Goal: Task Accomplishment & Management: Manage account settings

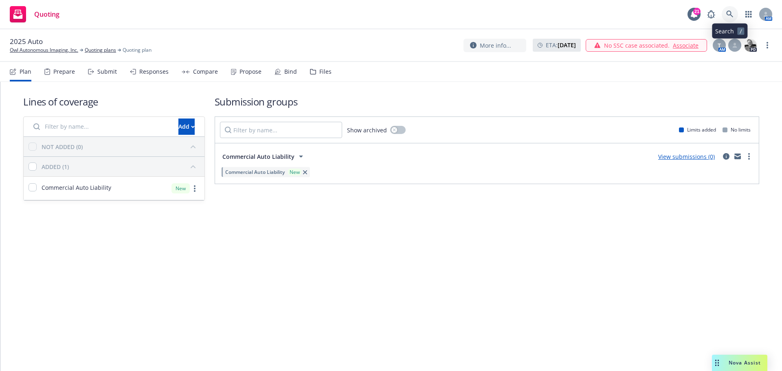
click at [732, 14] on icon at bounding box center [729, 14] width 7 height 7
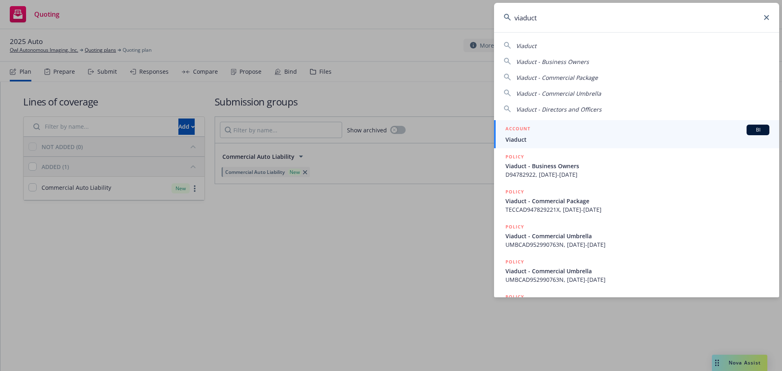
type input "viaduct"
click at [598, 132] on div "ACCOUNT BI" at bounding box center [638, 130] width 264 height 11
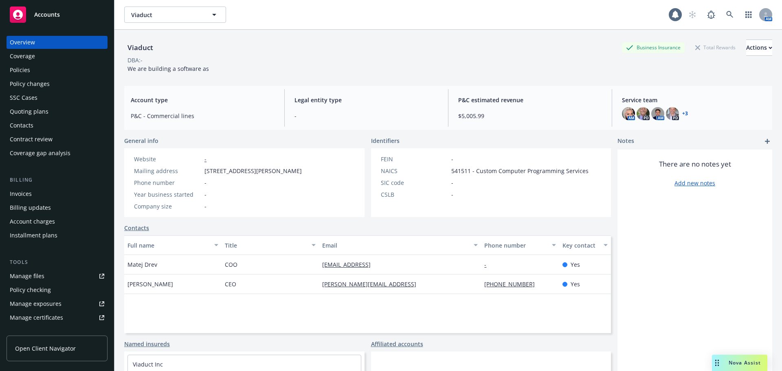
click at [51, 72] on div "Policies" at bounding box center [57, 70] width 95 height 13
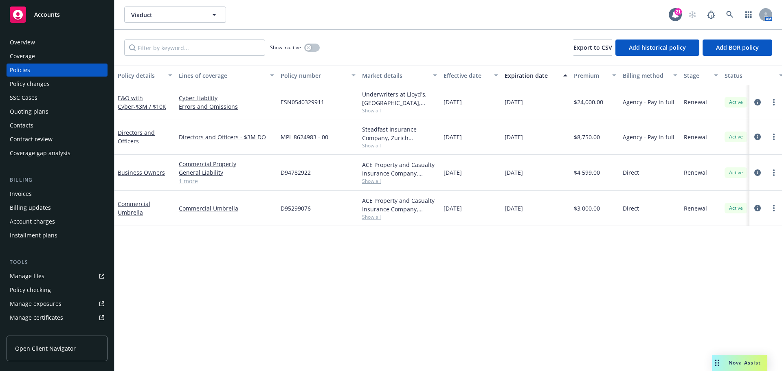
click at [88, 84] on div "Policy changes" at bounding box center [57, 83] width 95 height 13
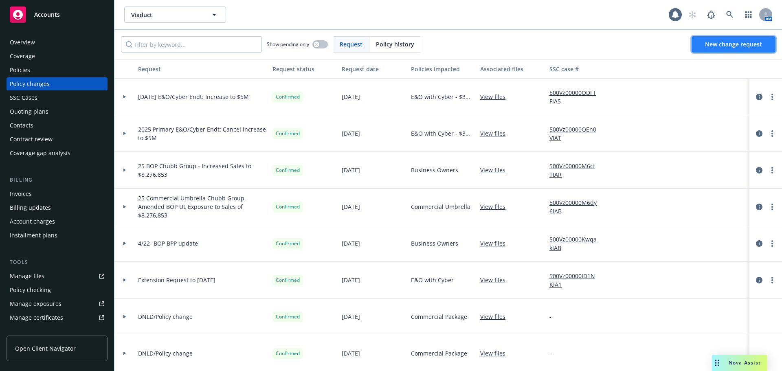
click at [728, 48] on link "New change request" at bounding box center [734, 44] width 84 height 16
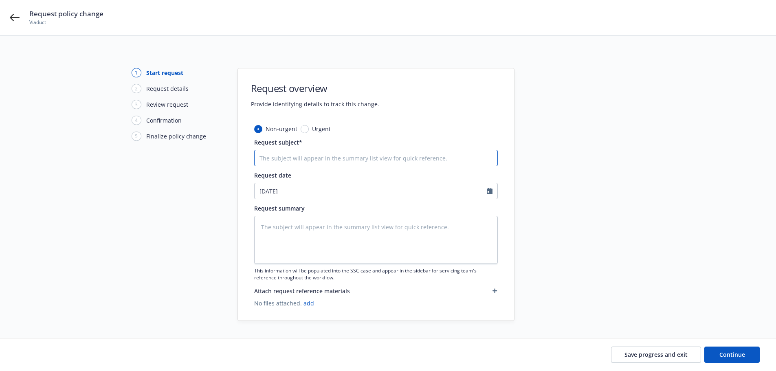
click at [359, 157] on input "Request subject*" at bounding box center [376, 158] width 244 height 16
type textarea "x"
type input "1"
type textarea "x"
type input "10"
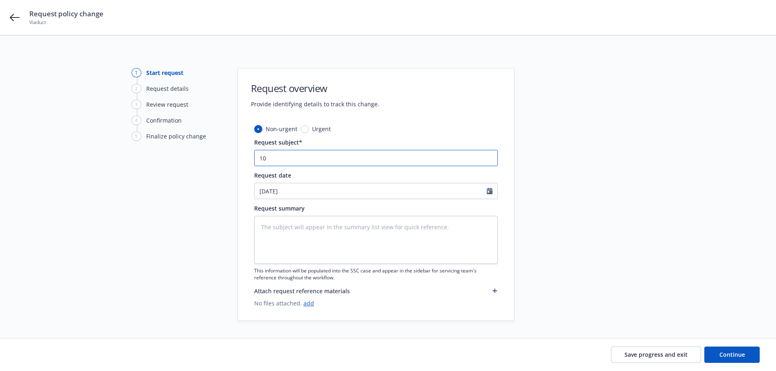
type textarea "x"
type input "10/"
type textarea "x"
type input "10/2"
type textarea "x"
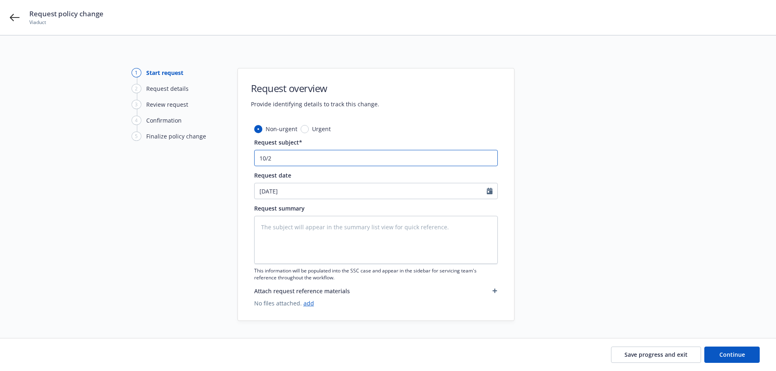
type input "10/2/"
type textarea "x"
type input "10/2/2"
type textarea "x"
type input "10/2/25"
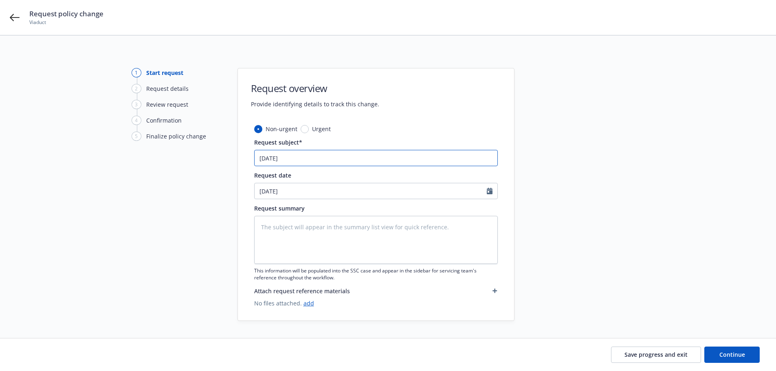
type textarea "x"
type input "10/2/25"
type textarea "x"
type input "10/2/25 M"
type textarea "x"
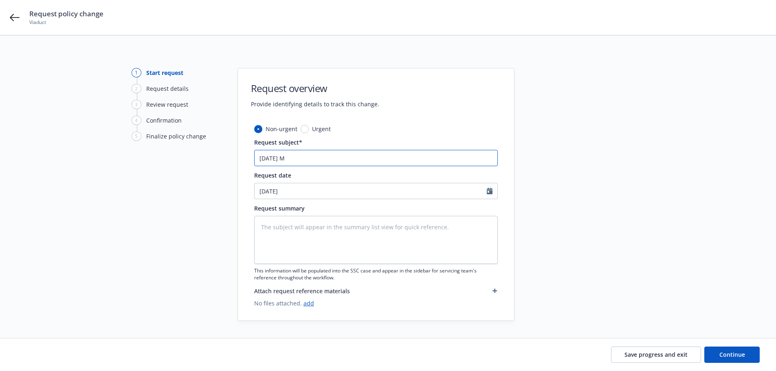
type input "10/2/25"
type textarea "x"
type input "10/2/25 M"
type textarea "x"
type input "10/2/25 ML"
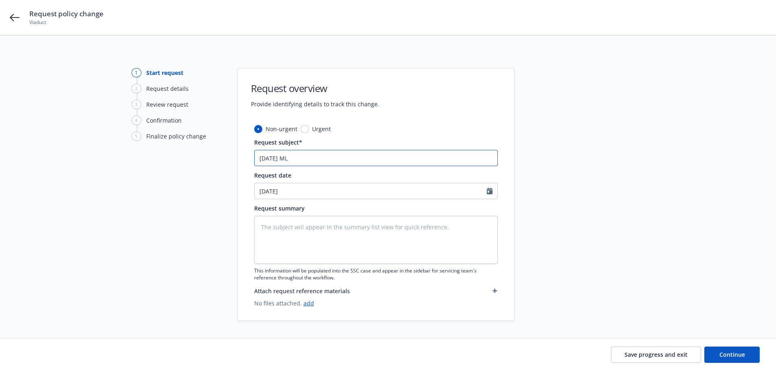
type textarea "x"
type input "10/2/25 ML"
type textarea "x"
type input "10/2/25 ML R"
type textarea "x"
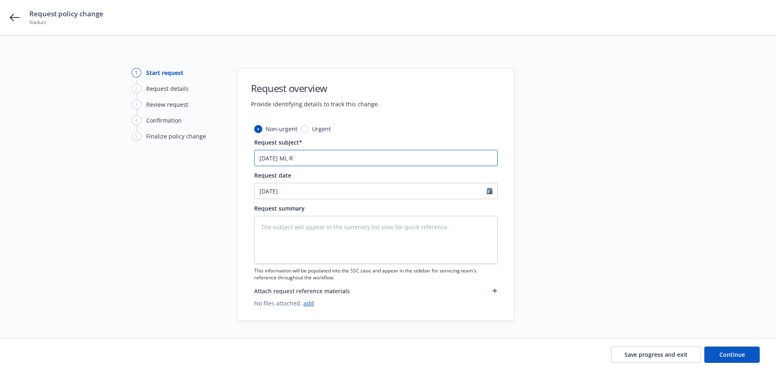
type input "10/2/25 ML Rn"
type textarea "x"
type input "10/2/25 ML Rn-"
type textarea "x"
type input "10/2/25 ML Rn-O"
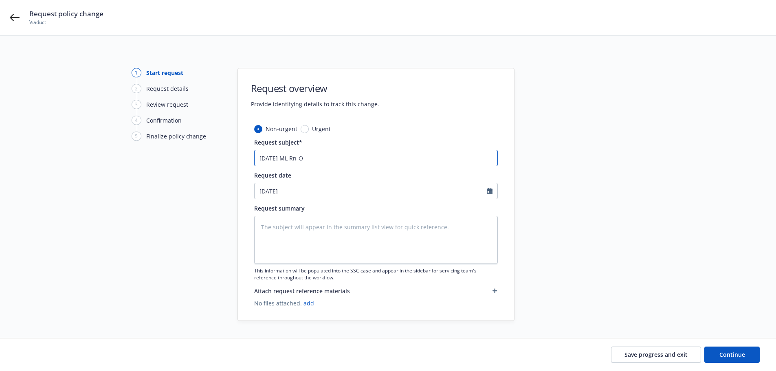
type textarea "x"
type input "10/2/25 ML Rn-Of"
type textarea "x"
type input "10/2/25 ML Rn-Off"
type textarea "x"
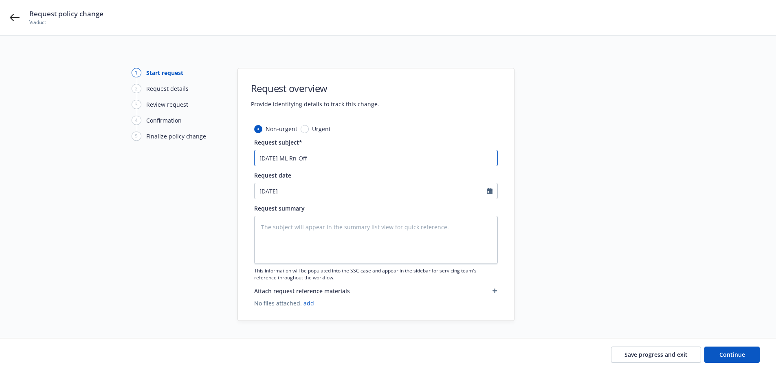
type input "10/2/25 ML Rn-Of"
type textarea "x"
type input "10/2/25 ML Rn-O"
type textarea "x"
type input "10/2/25 ML Rn-"
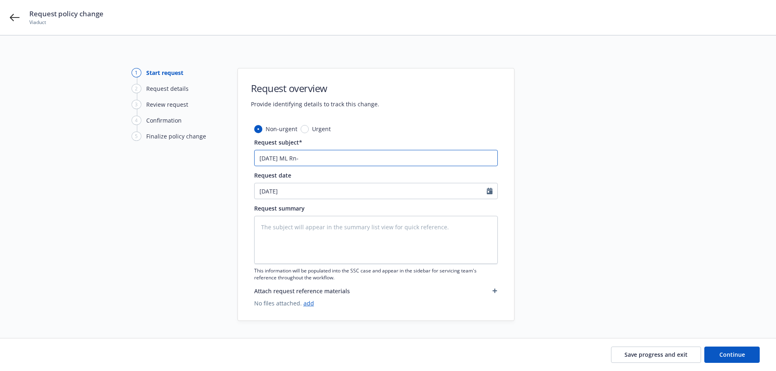
type textarea "x"
type input "10/2/25 ML Rn"
type textarea "x"
type input "10/2/25 ML R"
type textarea "x"
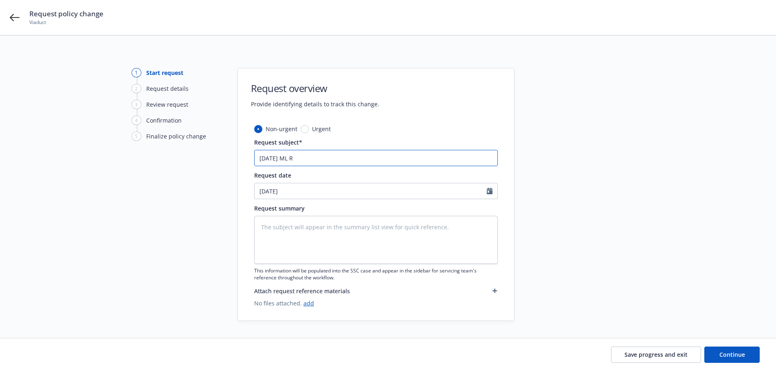
type input "10/2/25 ML Ru"
type textarea "x"
type input "10/2/25 ML Run"
type textarea "x"
type input "10/2/25 ML Ru"
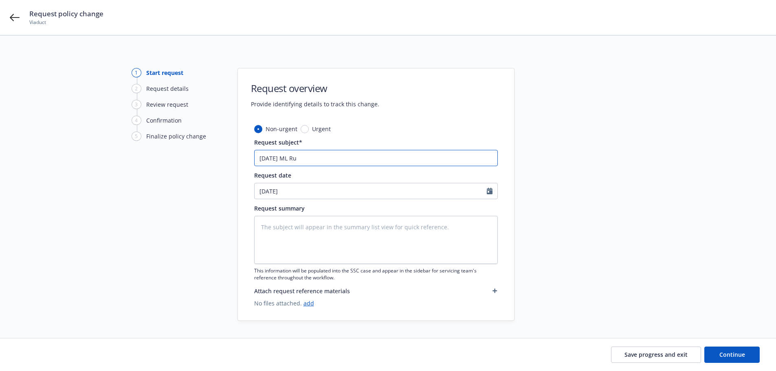
type textarea "x"
type input "10/2/25 ML Run"
type textarea "x"
type input "10/2/25 ML Run0"
type textarea "x"
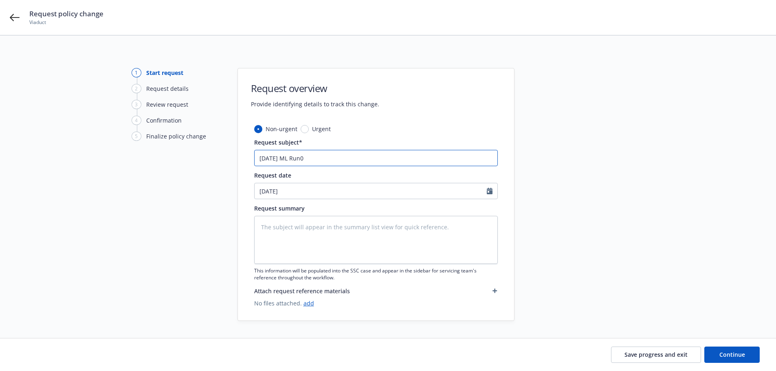
type input "10/2/25 ML Run0-"
type textarea "x"
type input "10/2/25 ML Run0"
type textarea "x"
type input "10/2/25 ML Run"
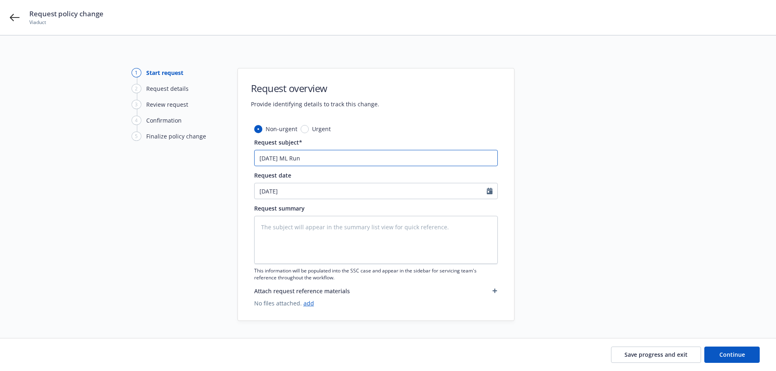
type textarea "x"
type input "10/2/25 ML Run-"
type textarea "x"
type input "10/2/25 ML Run-O"
type textarea "x"
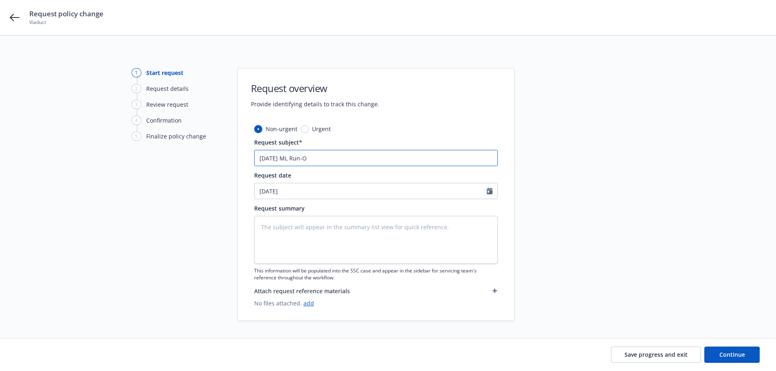
type input "10/2/25 ML Run-Of"
type textarea "x"
type input "[DATE] ML Run-Off"
select select "9"
click at [279, 194] on input "09/25/2025" at bounding box center [371, 190] width 232 height 15
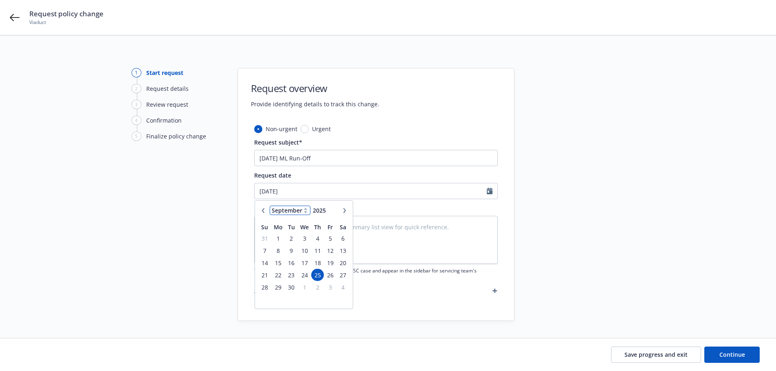
type textarea "x"
click at [285, 212] on select "January February March April May June July August September October November De…" at bounding box center [290, 210] width 41 height 9
select select "10"
click at [270, 206] on select "January February March April May June July August September October November De…" at bounding box center [290, 210] width 41 height 9
click at [314, 238] on span "2" at bounding box center [317, 238] width 11 height 10
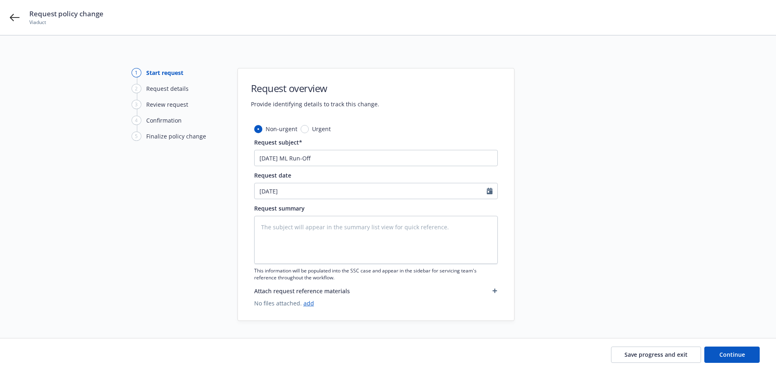
type textarea "x"
type input "[DATE]"
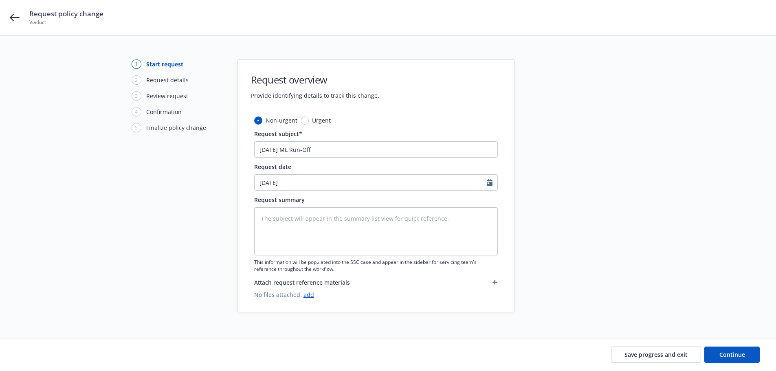
scroll to position [15, 0]
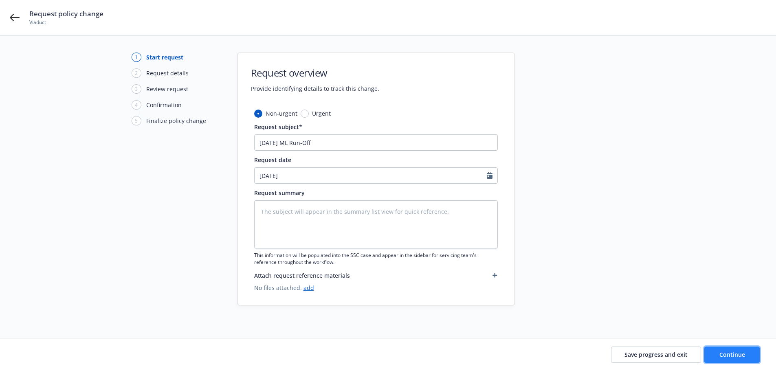
click at [748, 360] on button "Continue" at bounding box center [731, 355] width 55 height 16
type textarea "x"
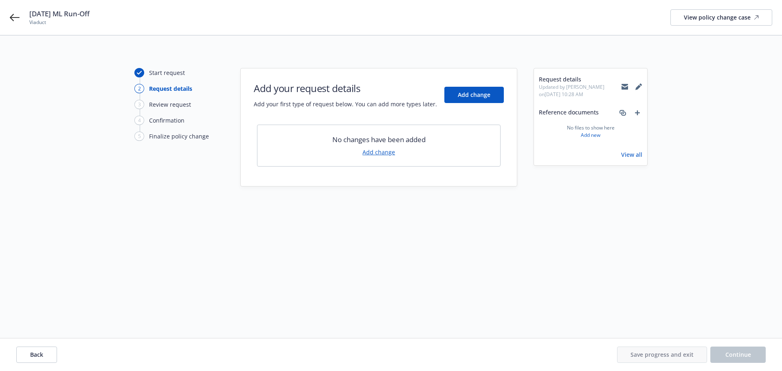
click at [368, 151] on link "Add change" at bounding box center [379, 152] width 33 height 9
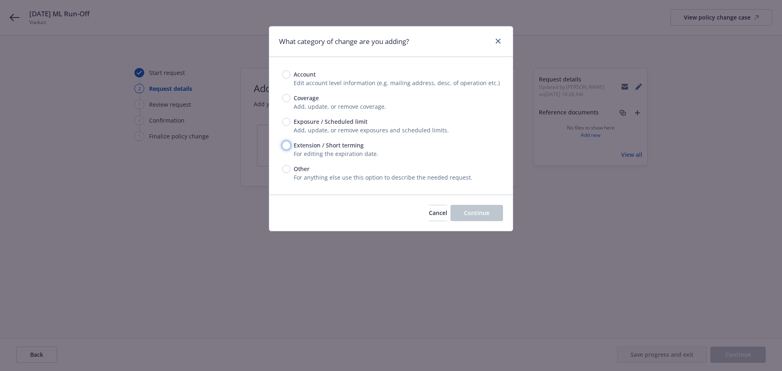
click at [286, 148] on input "Extension / Short terming" at bounding box center [286, 145] width 8 height 8
radio input "true"
click at [474, 211] on span "Continue" at bounding box center [477, 213] width 26 height 8
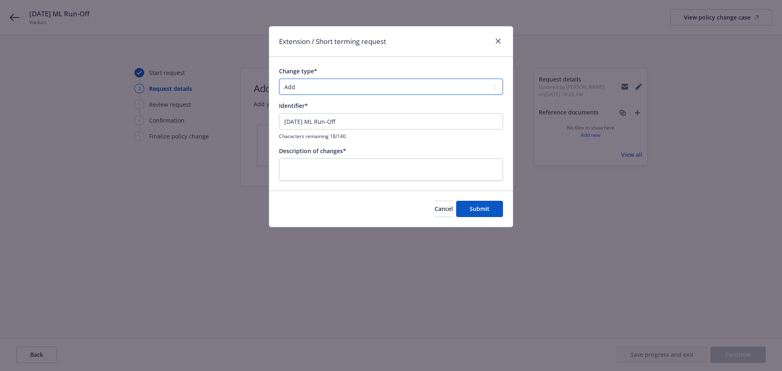
click at [348, 89] on select "Add Audit Change Remove" at bounding box center [391, 87] width 224 height 16
drag, startPoint x: 350, startPoint y: 122, endPoint x: 223, endPoint y: 132, distance: 127.6
click at [224, 132] on div "Extension / Short terming request Change type* Add Audit Change Remove Identifi…" at bounding box center [391, 185] width 782 height 371
click at [300, 161] on textarea at bounding box center [391, 169] width 224 height 22
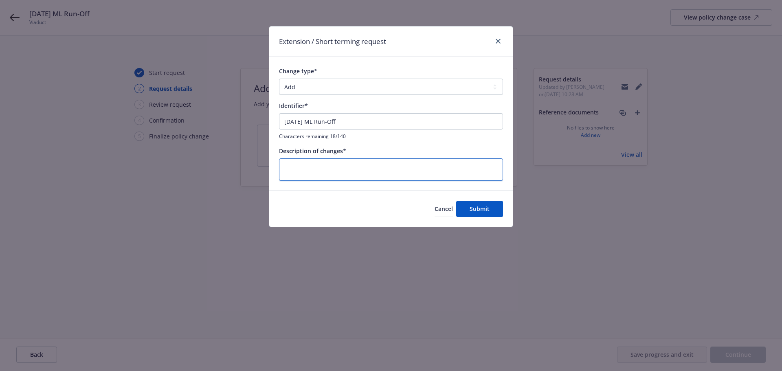
paste textarea "10/2/25 ML Run-Off"
type textarea "x"
type textarea "10/2/25 ML Run-Off"
click at [505, 211] on div "Cancel Submit" at bounding box center [391, 209] width 244 height 36
click at [501, 211] on button "Submit" at bounding box center [479, 209] width 47 height 16
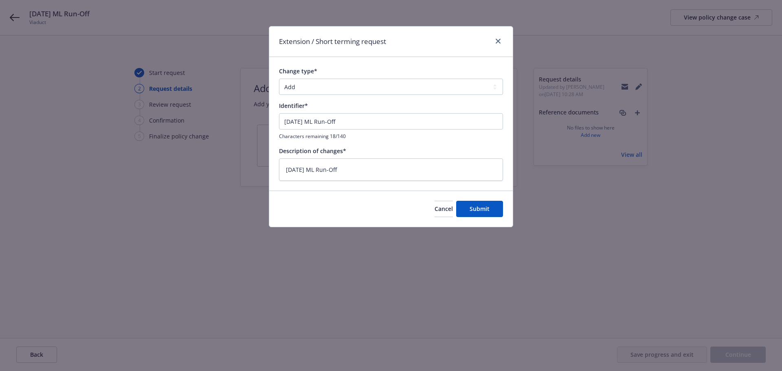
type textarea "x"
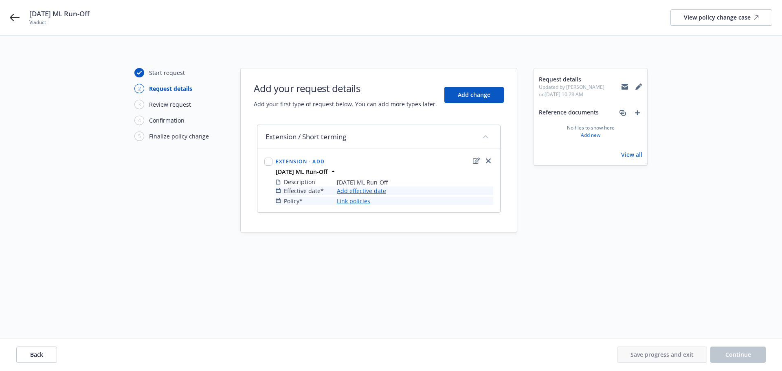
click at [370, 188] on link "Add effective date" at bounding box center [361, 191] width 49 height 9
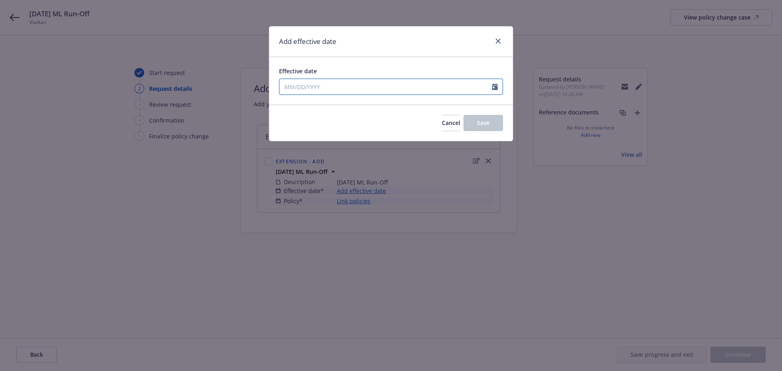
click at [365, 86] on input "Effective date" at bounding box center [385, 86] width 213 height 15
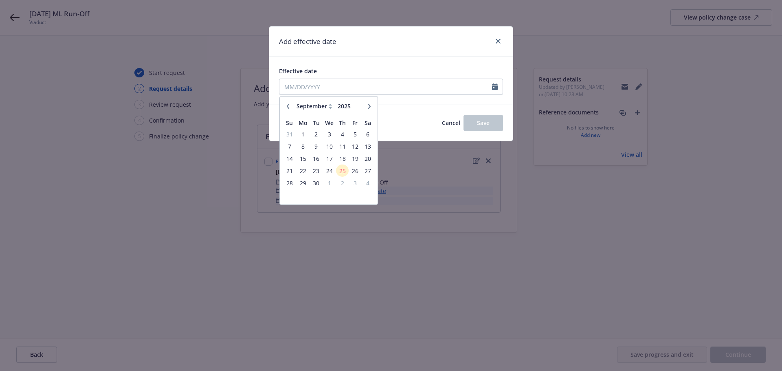
click at [329, 107] on icon at bounding box center [331, 105] width 4 height 5
click at [325, 106] on select "January February March April May June July August September October November De…" at bounding box center [315, 105] width 41 height 9
select select "10"
click at [295, 101] on select "January February March April May June July August September October November De…" at bounding box center [315, 105] width 41 height 9
click at [341, 134] on span "2" at bounding box center [342, 134] width 11 height 10
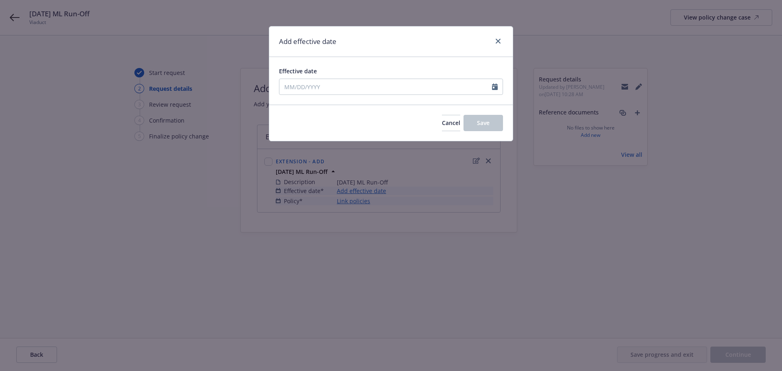
type input "[DATE]"
click at [511, 126] on div "Cancel Save" at bounding box center [391, 123] width 244 height 36
click at [498, 127] on button "Save" at bounding box center [484, 123] width 40 height 16
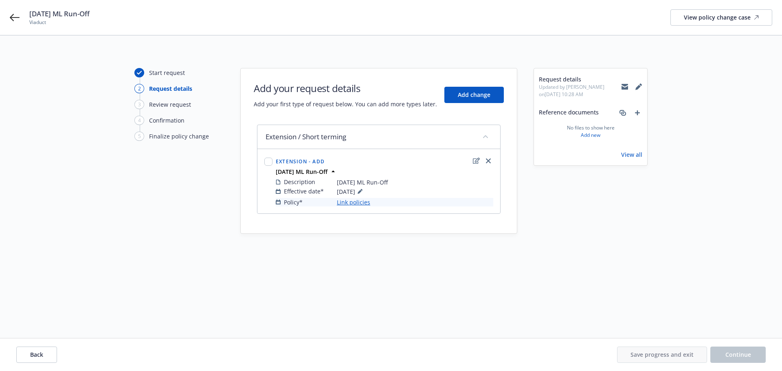
click at [352, 200] on link "Link policies" at bounding box center [353, 202] width 33 height 9
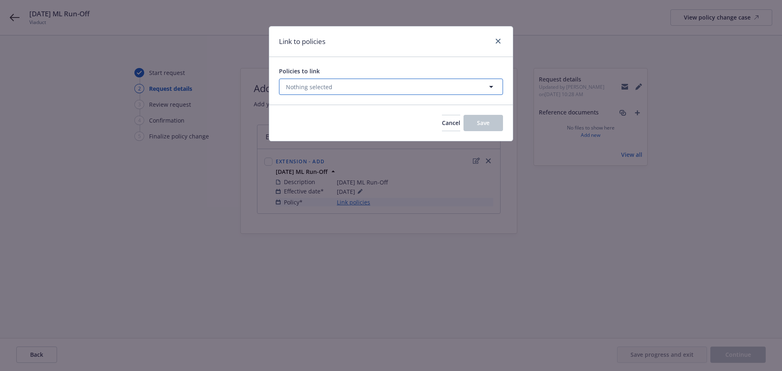
click at [348, 86] on button "Nothing selected" at bounding box center [391, 87] width 224 height 16
select select "ACTIVE"
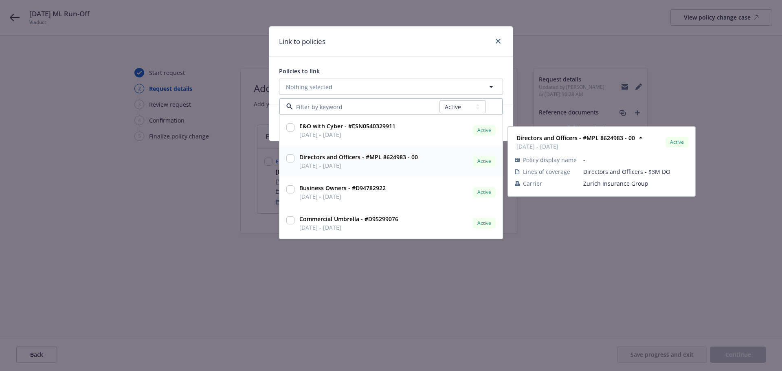
click at [294, 160] on input "checkbox" at bounding box center [290, 158] width 8 height 8
checkbox input "true"
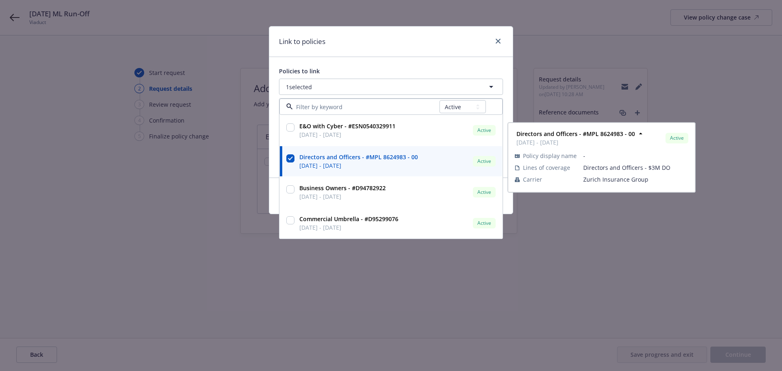
click at [372, 53] on div "Link to policies" at bounding box center [391, 41] width 244 height 31
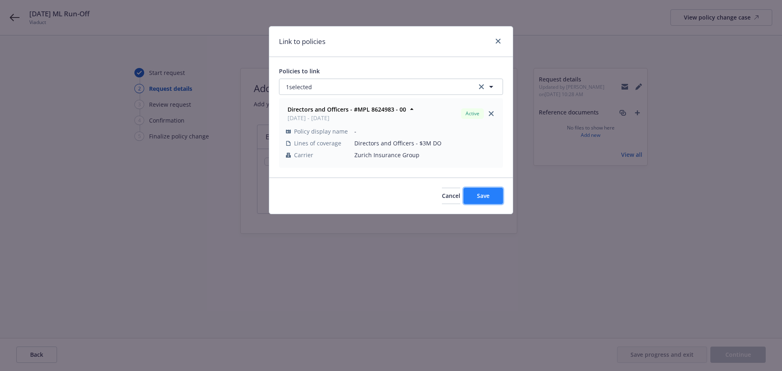
click at [497, 199] on button "Save" at bounding box center [484, 196] width 40 height 16
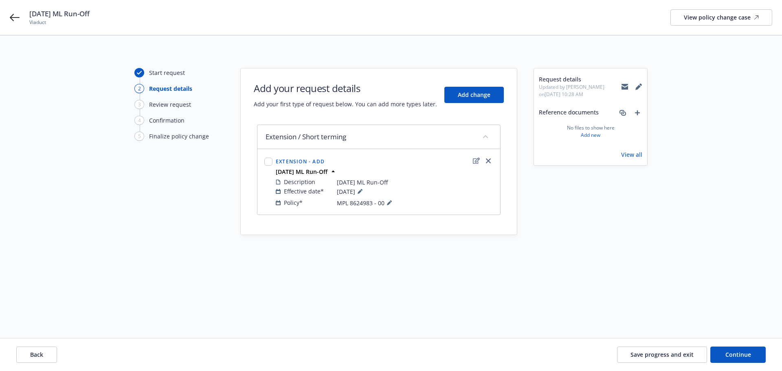
click at [742, 363] on div "Back Save progress and exit Continue" at bounding box center [391, 355] width 782 height 33
click at [741, 358] on span "Continue" at bounding box center [739, 355] width 26 height 8
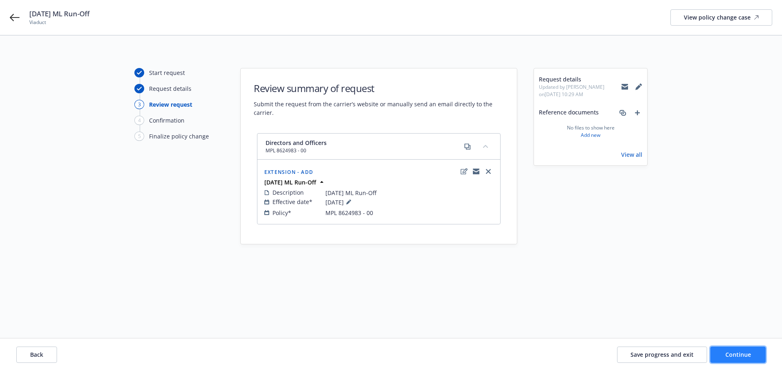
click at [731, 354] on span "Continue" at bounding box center [739, 355] width 26 height 8
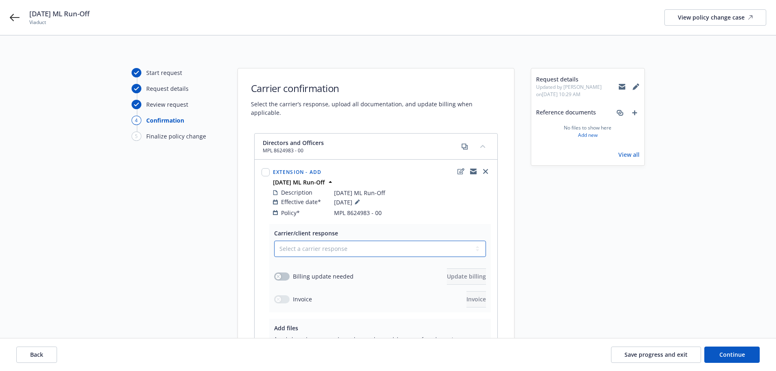
click at [365, 242] on select "Select a carrier response Accepted Accepted with revision No endorsement needed…" at bounding box center [380, 249] width 212 height 16
select select "ACCEPTED"
click at [274, 241] on select "Select a carrier response Accepted Accepted with revision No endorsement needed…" at bounding box center [380, 249] width 212 height 16
click at [282, 273] on button "button" at bounding box center [281, 277] width 15 height 8
click at [447, 273] on span "Update billing" at bounding box center [466, 277] width 39 height 8
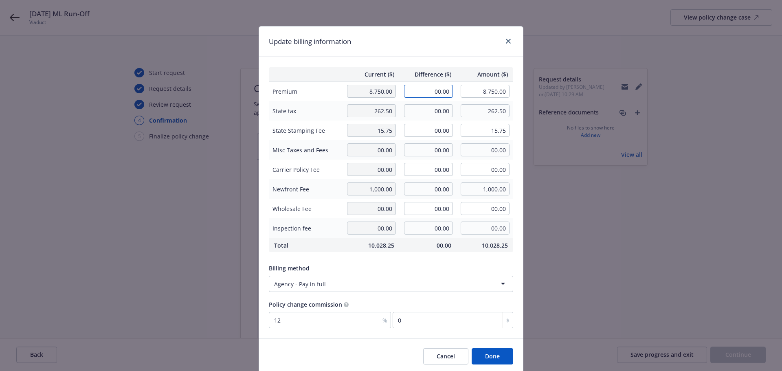
click at [431, 89] on input "00.00" at bounding box center [428, 91] width 49 height 13
type input "13,688.00"
type input "22,438.00"
type input "1642.56"
click at [427, 112] on input "00.00" at bounding box center [428, 110] width 49 height 13
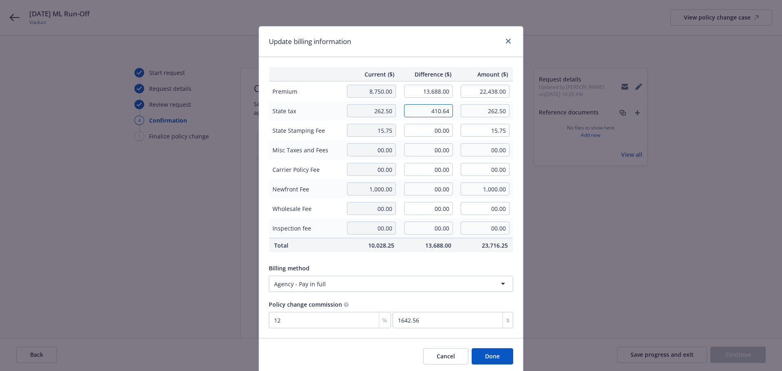
type input "410.64"
type input "673.14"
click at [424, 124] on input "00.00" at bounding box center [428, 130] width 49 height 13
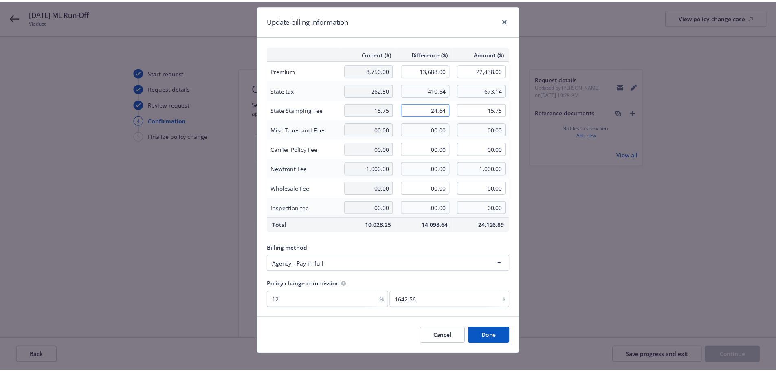
scroll to position [30, 0]
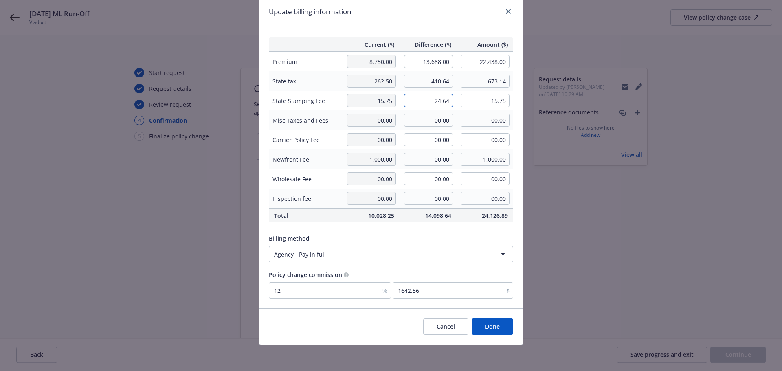
type input "24.64"
type input "40.39"
click at [463, 323] on button "Cancel" at bounding box center [445, 327] width 45 height 16
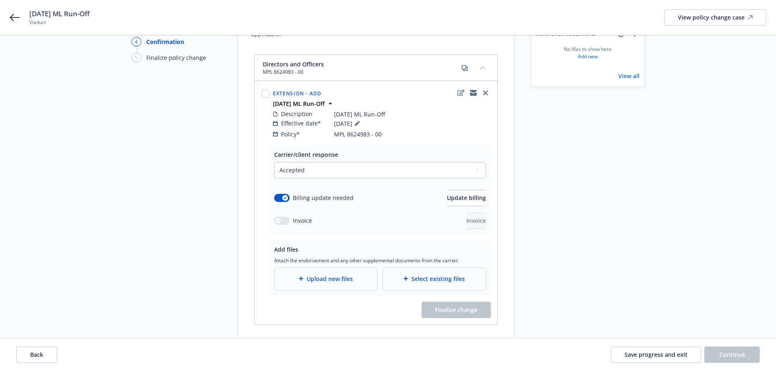
scroll to position [81, 0]
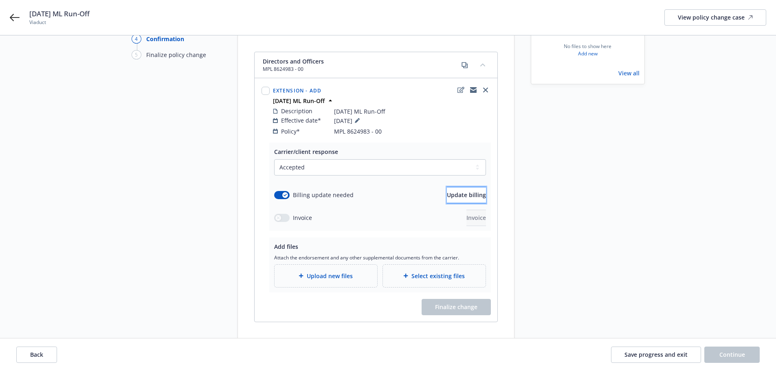
click at [477, 187] on button "Update billing" at bounding box center [466, 195] width 39 height 16
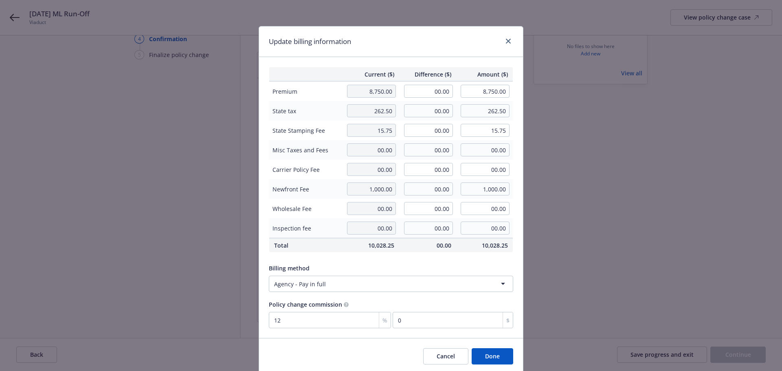
click at [423, 98] on td "00.00" at bounding box center [427, 91] width 57 height 20
click at [427, 87] on input "00.00" at bounding box center [428, 91] width 49 height 13
type input "13,688.00"
type input "22,438.00"
type input "1642.56"
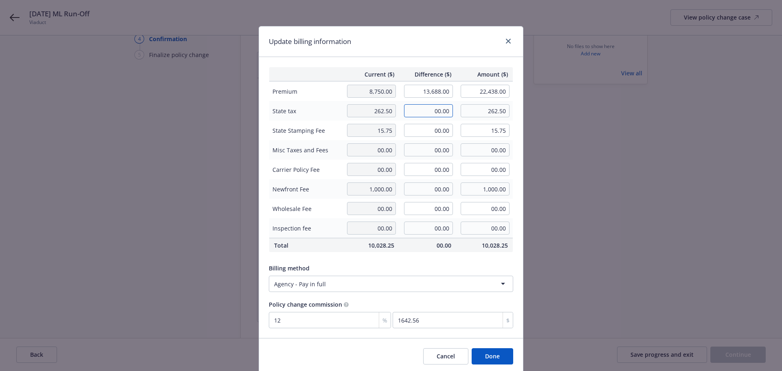
click at [434, 113] on input "00.00" at bounding box center [428, 110] width 49 height 13
click at [422, 130] on input "00.00" at bounding box center [428, 130] width 49 height 13
type input "24.64"
type input "40.39"
click at [431, 117] on input "00.00" at bounding box center [428, 110] width 49 height 13
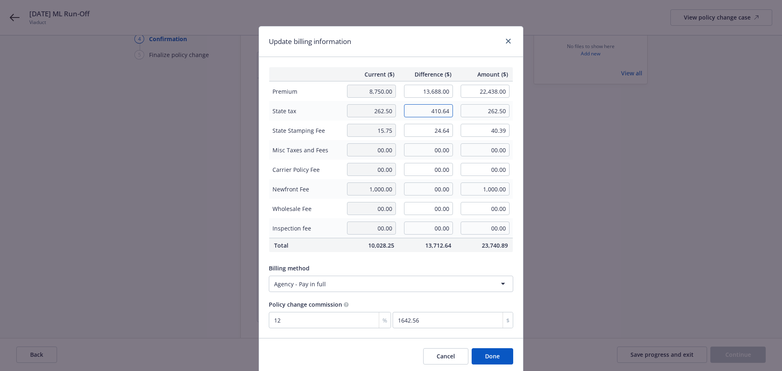
type input "410.64"
type input "673.14"
click at [491, 359] on button "Done" at bounding box center [493, 356] width 42 height 16
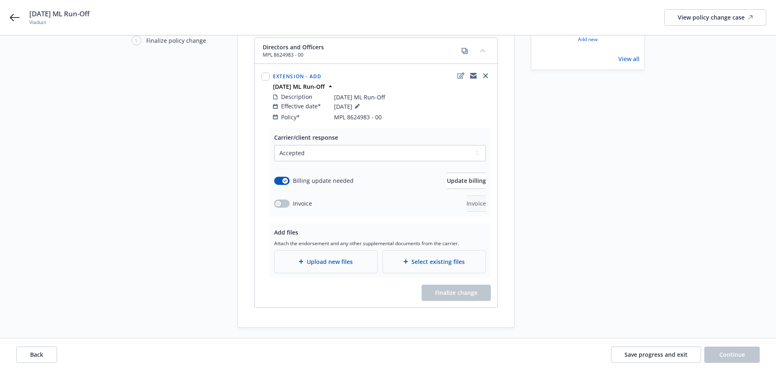
scroll to position [110, 0]
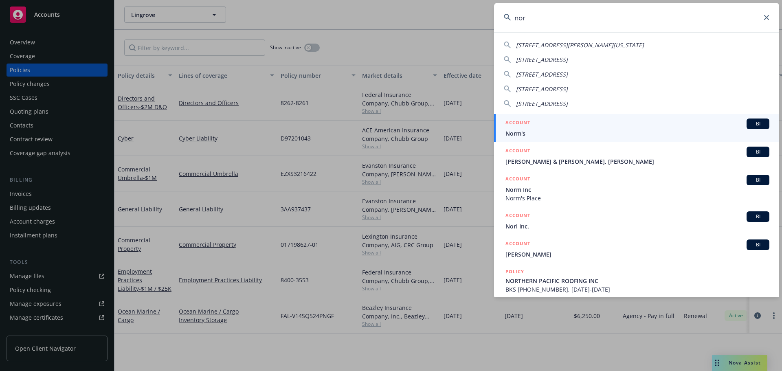
click at [681, 25] on input "nor" at bounding box center [636, 17] width 285 height 29
type input "n"
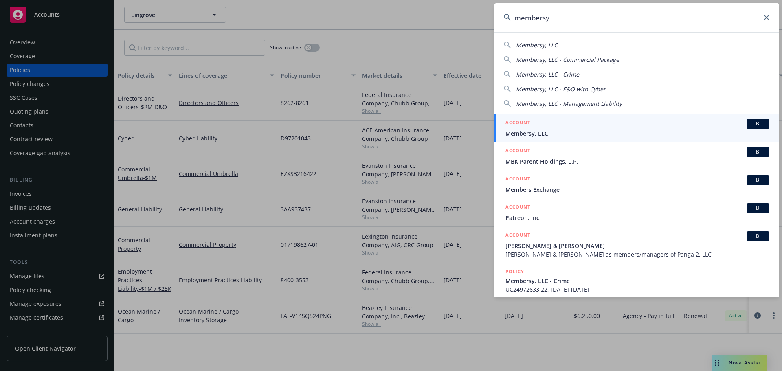
type input "membersy"
click at [581, 135] on span "Membersy, LLC" at bounding box center [638, 133] width 264 height 9
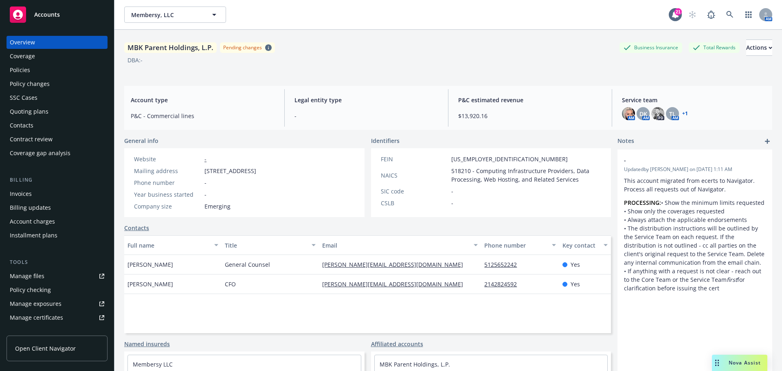
click at [70, 69] on div "Policies" at bounding box center [57, 70] width 95 height 13
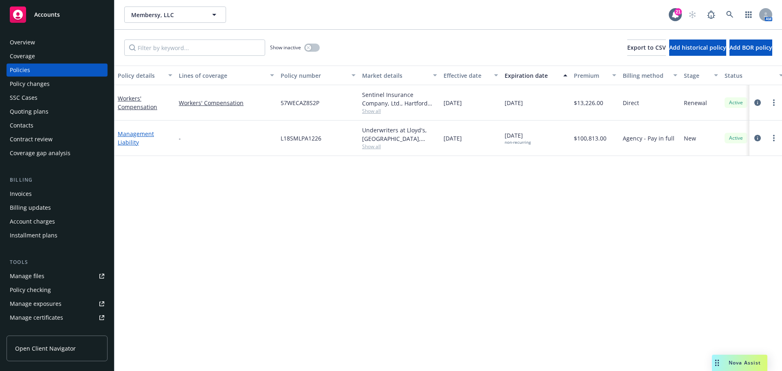
click at [138, 131] on link "Management Liability" at bounding box center [136, 138] width 36 height 16
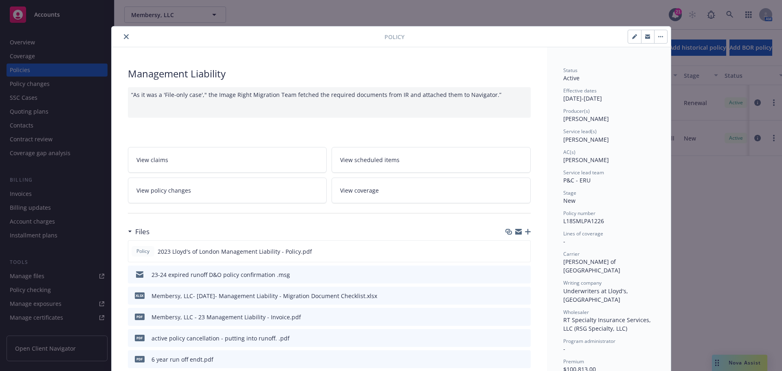
click at [124, 37] on icon "close" at bounding box center [126, 36] width 5 height 5
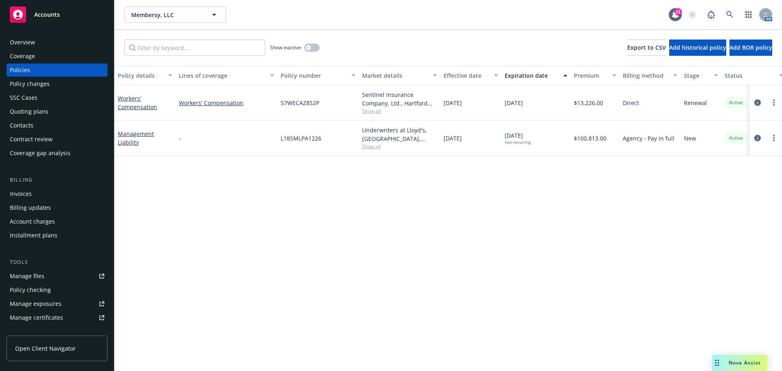
click at [43, 88] on div "Policy changes" at bounding box center [30, 83] width 40 height 13
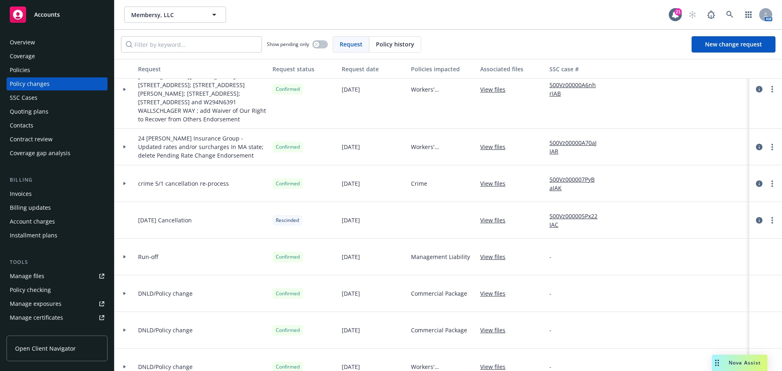
scroll to position [367, 0]
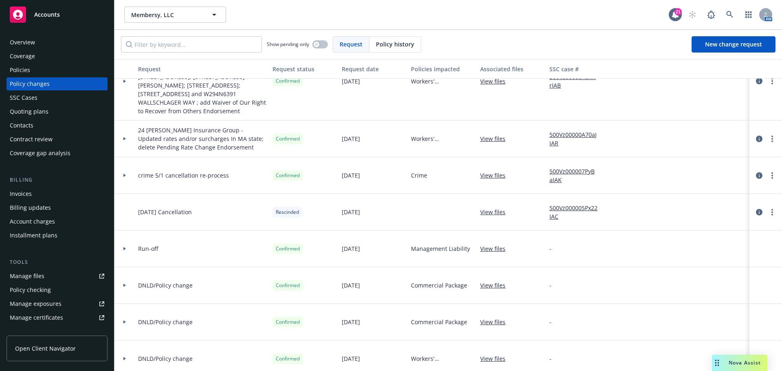
click at [122, 243] on div at bounding box center [124, 249] width 20 height 37
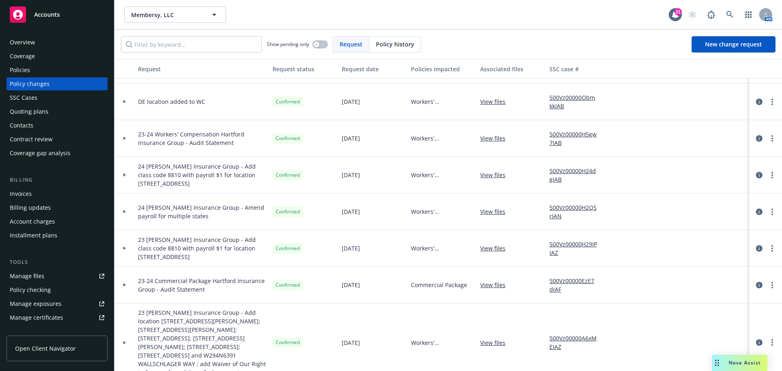
scroll to position [0, 0]
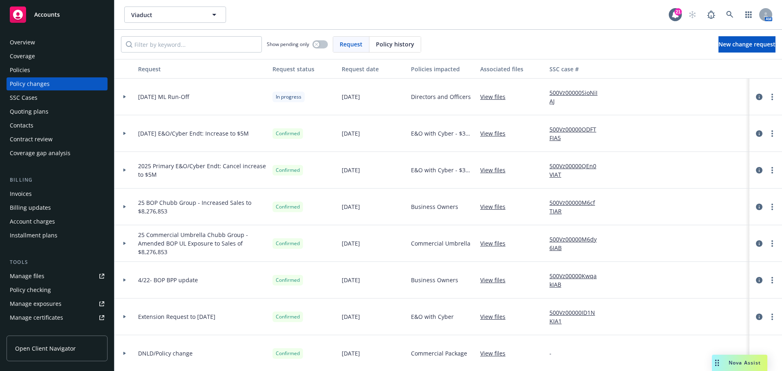
click at [122, 98] on div at bounding box center [124, 97] width 20 height 37
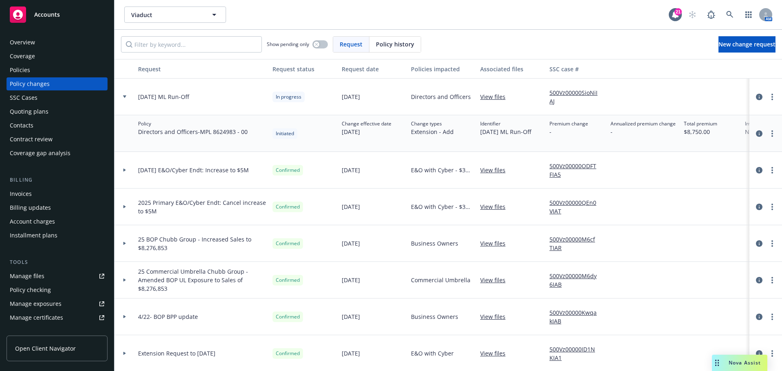
click at [761, 132] on div at bounding box center [766, 134] width 26 height 10
click at [768, 133] on link "more" at bounding box center [773, 134] width 10 height 10
click at [702, 168] on link "Resume workflow" at bounding box center [701, 166] width 140 height 16
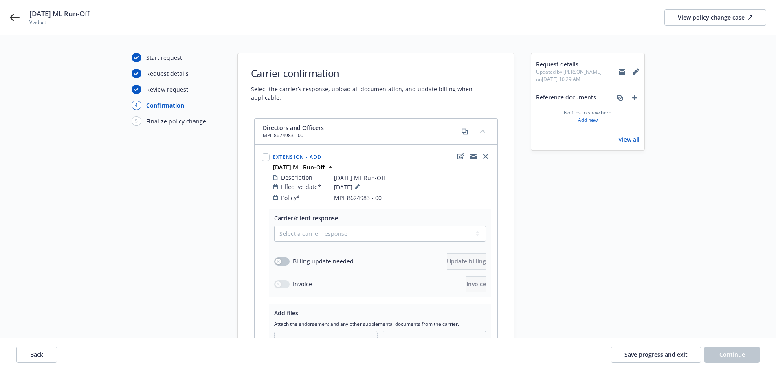
scroll to position [41, 0]
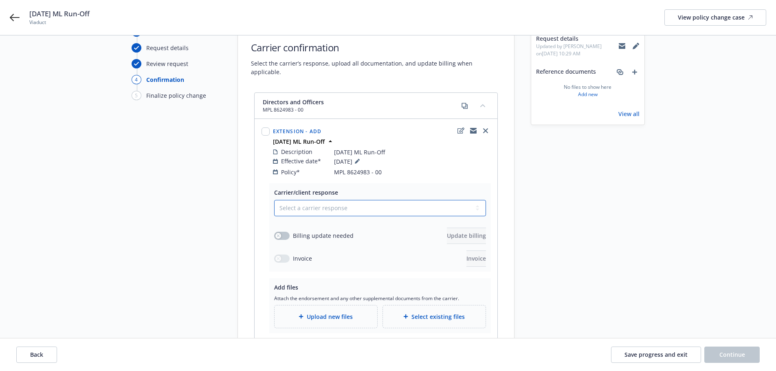
drag, startPoint x: 374, startPoint y: 202, endPoint x: 356, endPoint y: 204, distance: 17.2
click at [374, 202] on select "Select a carrier response Accepted Accepted with revision No endorsement needed…" at bounding box center [380, 208] width 212 height 16
click at [304, 200] on select "Select a carrier response Accepted Accepted with revision No endorsement needed…" at bounding box center [380, 208] width 212 height 16
select select "ACCEPTED"
click at [274, 200] on select "Select a carrier response Accepted Accepted with revision No endorsement needed…" at bounding box center [380, 208] width 212 height 16
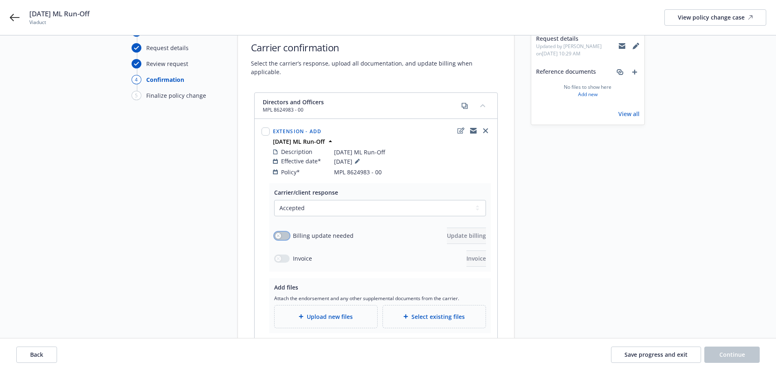
click at [282, 232] on button "button" at bounding box center [281, 236] width 15 height 8
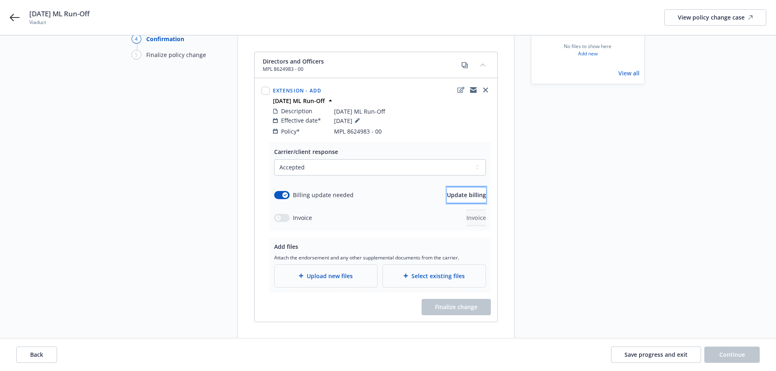
click at [447, 191] on span "Update billing" at bounding box center [466, 195] width 39 height 8
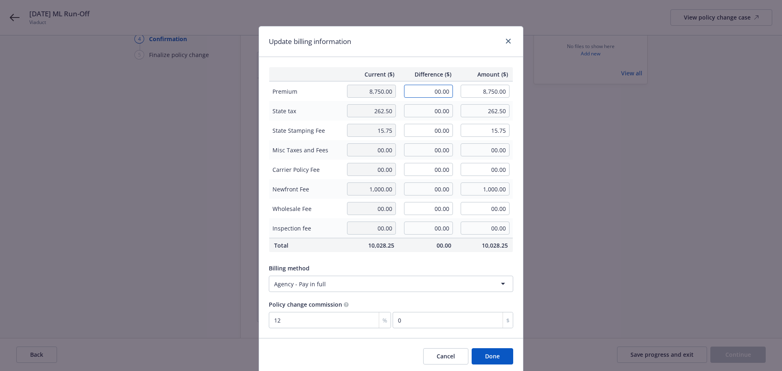
click at [433, 88] on input "00.00" at bounding box center [428, 91] width 49 height 13
type input "13,688.00"
type input "22,438.00"
type input "1642.56"
click at [413, 109] on input "00.00" at bounding box center [428, 110] width 49 height 13
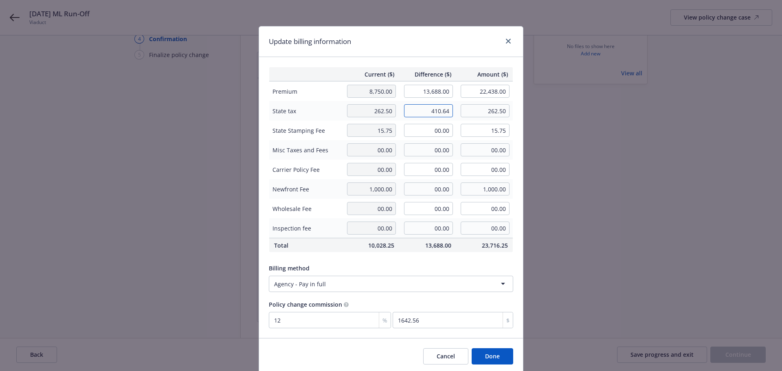
type input "410.64"
type input "673.14"
click at [418, 132] on input "00.00" at bounding box center [428, 130] width 49 height 13
type input "00.00"
type input "00.0015.75"
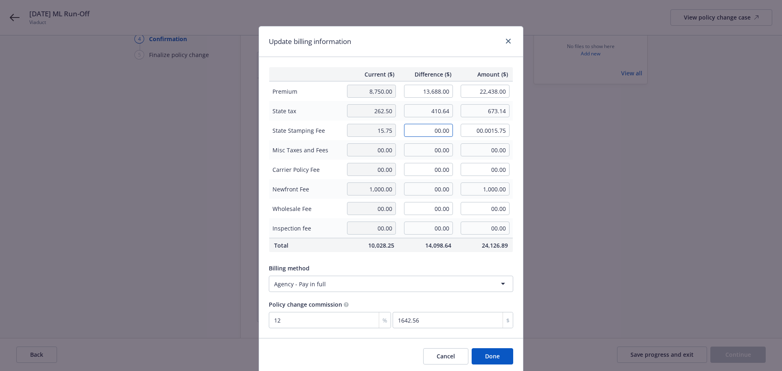
type input "-15.75"
type input "00.00"
click at [438, 135] on input "-15.75" at bounding box center [428, 130] width 49 height 13
type input "24.64"
type input "40.39"
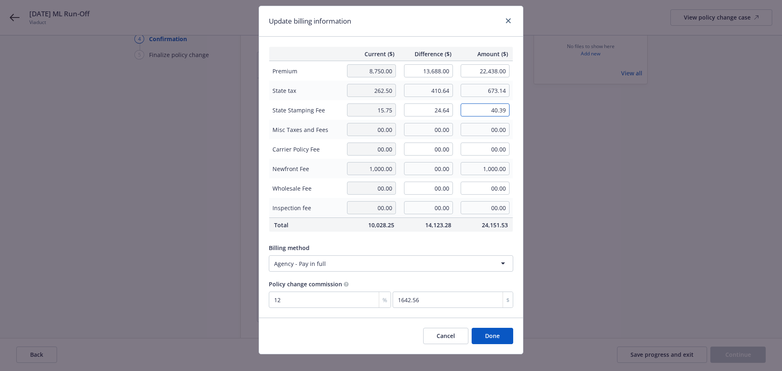
scroll to position [30, 0]
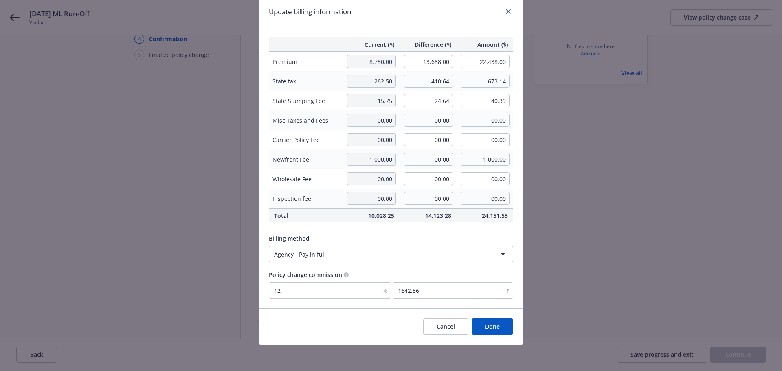
click at [498, 328] on button "Done" at bounding box center [493, 327] width 42 height 16
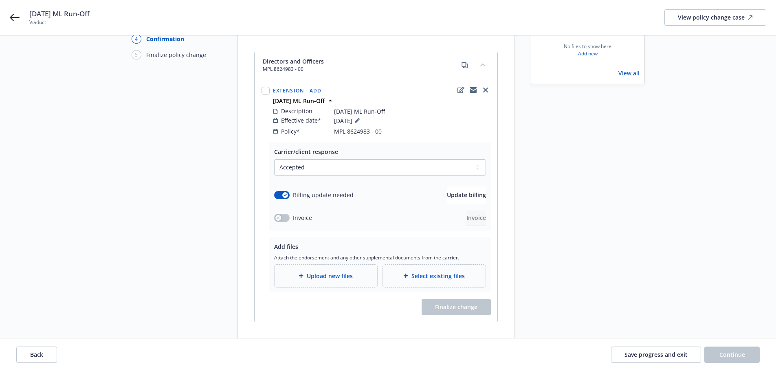
click at [352, 272] on span "Upload new files" at bounding box center [330, 276] width 46 height 9
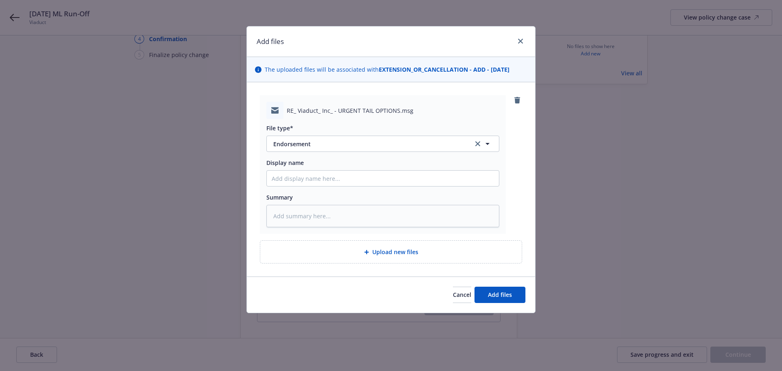
click at [411, 187] on div "File type* Endorsement Endorsement Display name Summary" at bounding box center [382, 173] width 233 height 108
click at [349, 170] on div "Display name" at bounding box center [382, 172] width 233 height 28
click at [348, 173] on input "Display name" at bounding box center [383, 178] width 232 height 15
type textarea "x"
type input "R"
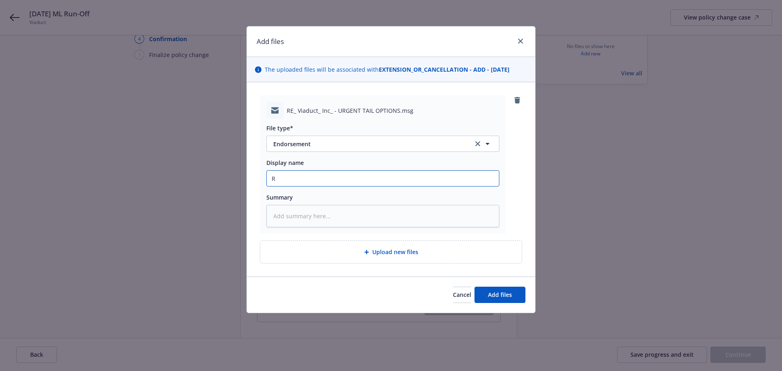
type textarea "x"
type input "Ru"
type textarea "x"
type input "Run"
type textarea "x"
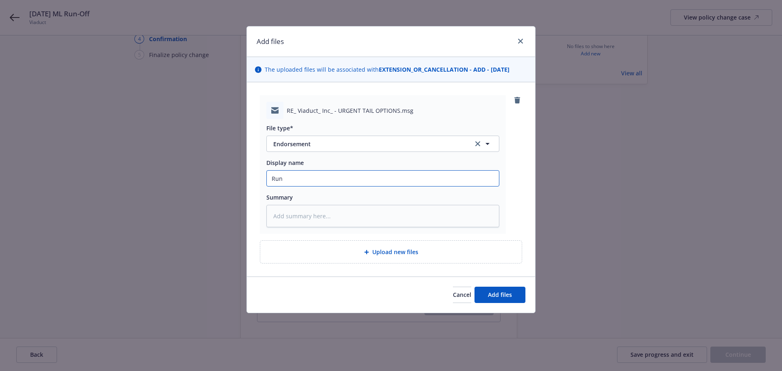
type input "Run-"
type textarea "x"
type input "Run-O"
type textarea "x"
type input "Run-Of"
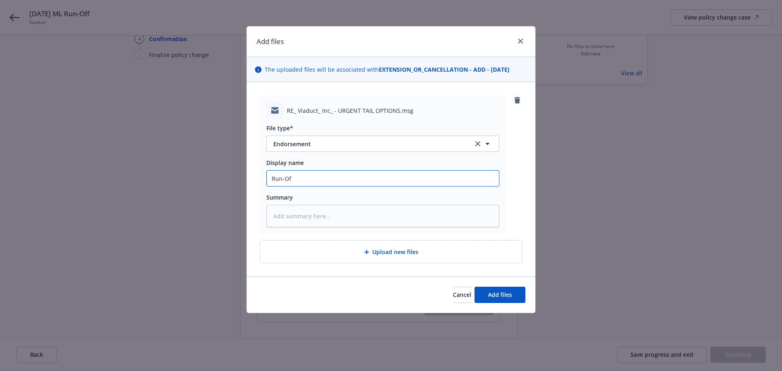
type textarea "x"
type input "Run-Off"
type textarea "x"
type input "Run-Off R"
type textarea "x"
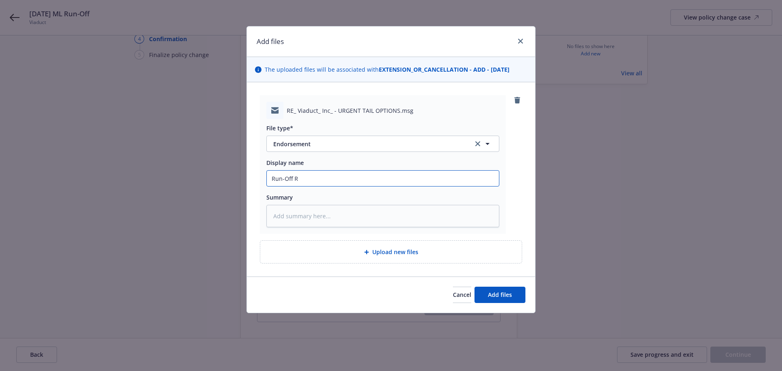
type input "Run-Off Re"
type textarea "x"
type input "Run-Off Reu"
type textarea "x"
type input "Run-Off Re"
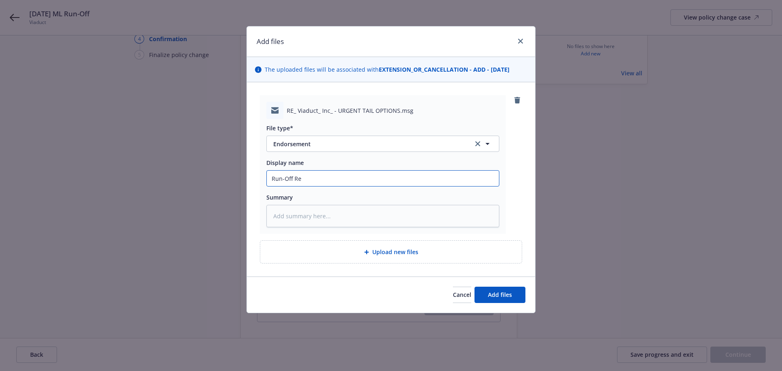
type textarea "x"
type input "Run-Off Req"
type textarea "x"
type input "Run-Off Reque"
type textarea "x"
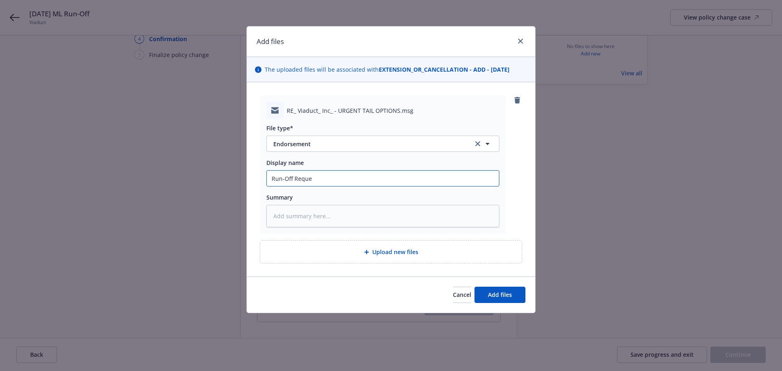
type input "Run-Off Requed"
type textarea "x"
type input "Run-Off Requeds"
type textarea "x"
type input "Run-Off Requedst"
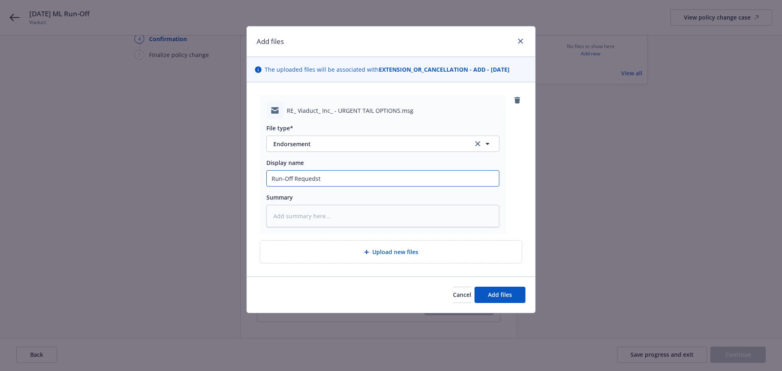
type textarea "x"
type input "Run-Off Requeds"
type textarea "x"
type input "Run-Off Requed"
type textarea "x"
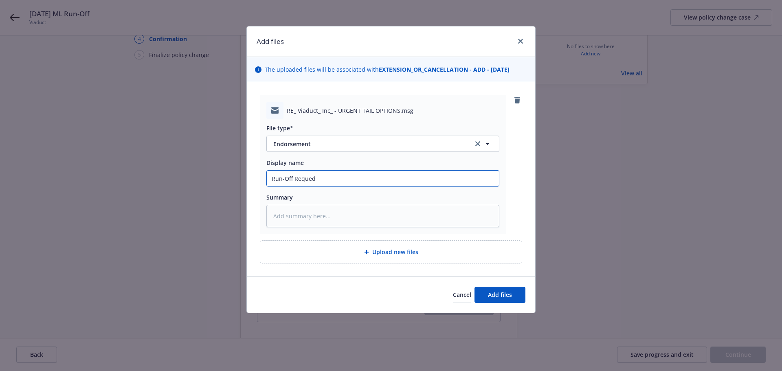
type input "Run-Off Reque"
type textarea "x"
type input "Run-Off Reques"
type textarea "x"
type input "Run-Off Request"
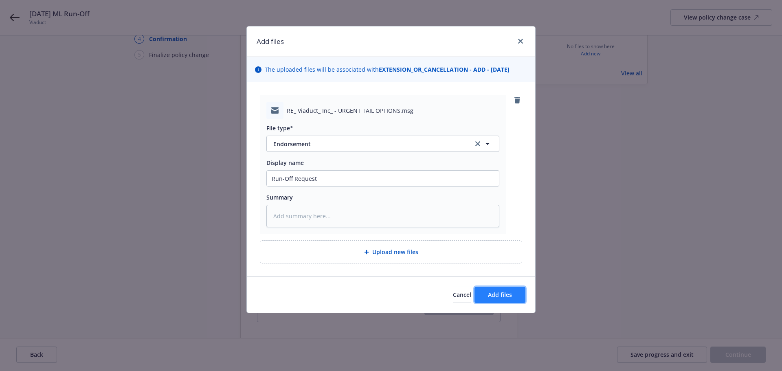
click at [499, 297] on span "Add files" at bounding box center [500, 295] width 24 height 8
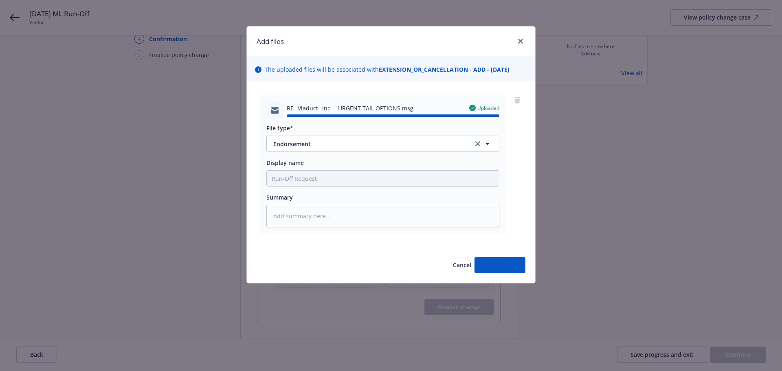
type textarea "x"
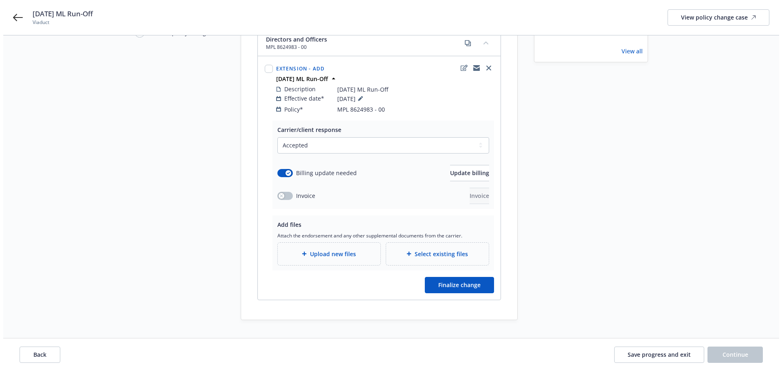
scroll to position [110, 0]
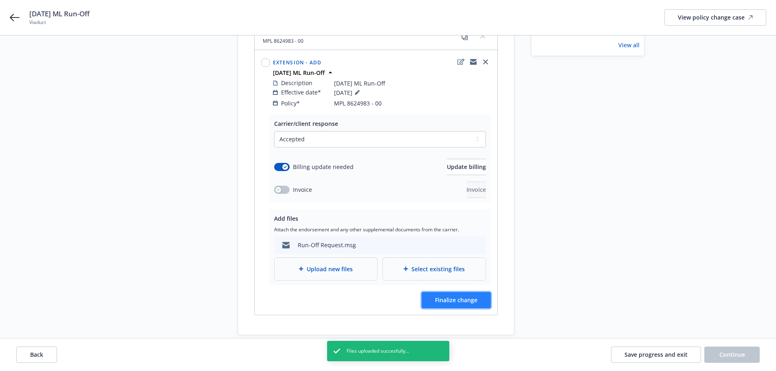
click at [460, 296] on span "Finalize change" at bounding box center [456, 300] width 42 height 8
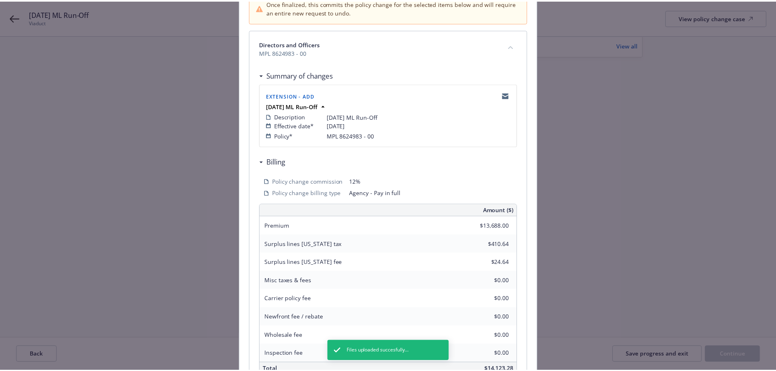
scroll to position [180, 0]
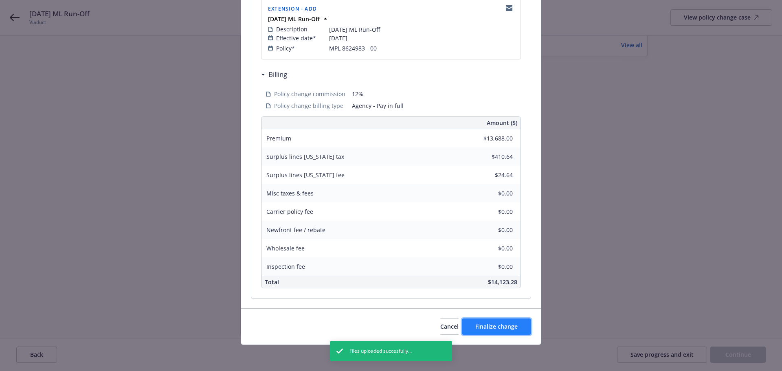
click at [491, 321] on button "Finalize change" at bounding box center [496, 327] width 69 height 16
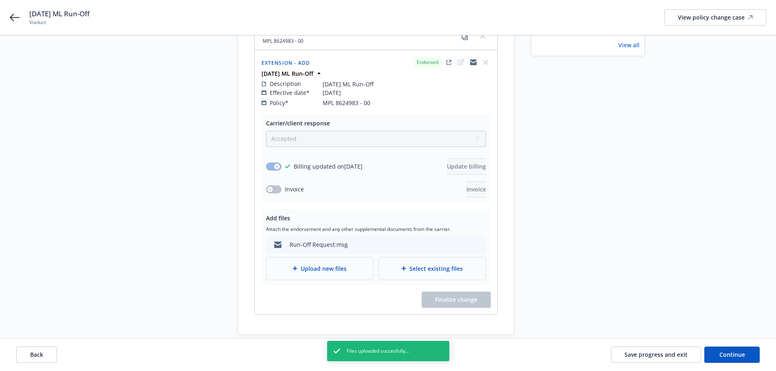
scroll to position [130, 0]
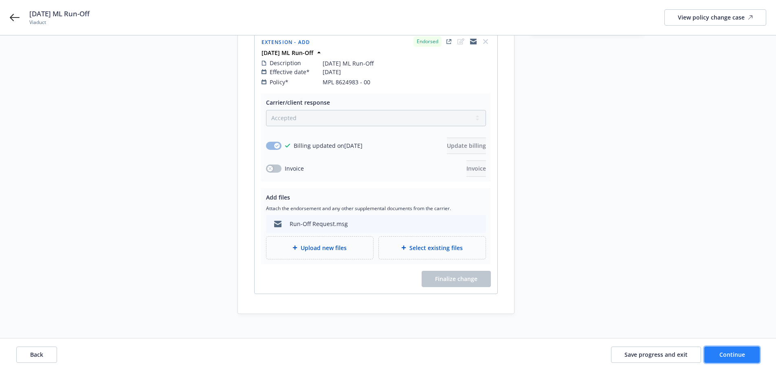
click at [731, 351] on span "Continue" at bounding box center [732, 355] width 26 height 8
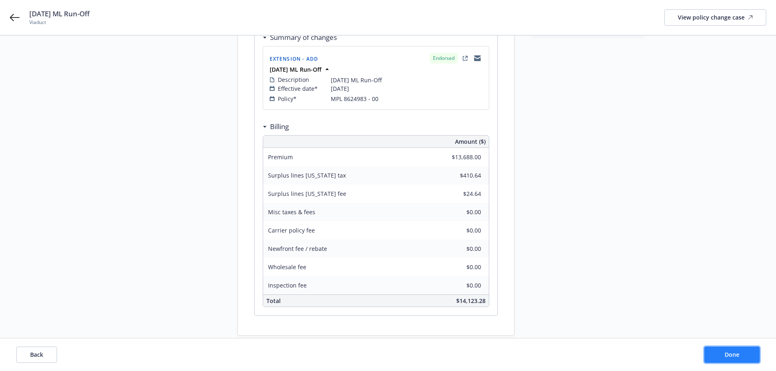
click at [731, 360] on button "Done" at bounding box center [731, 355] width 55 height 16
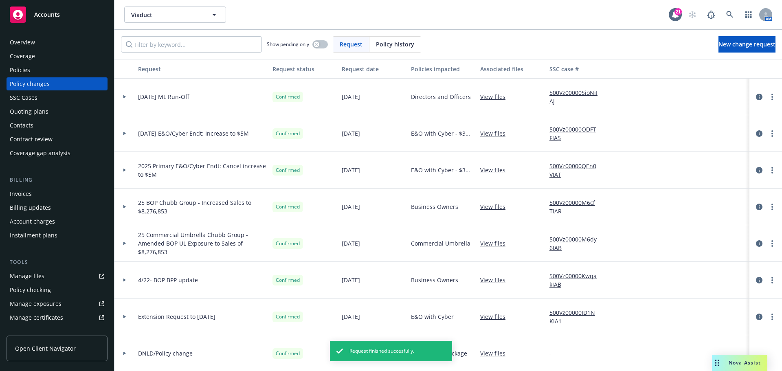
click at [25, 66] on div "Policies" at bounding box center [20, 70] width 20 height 13
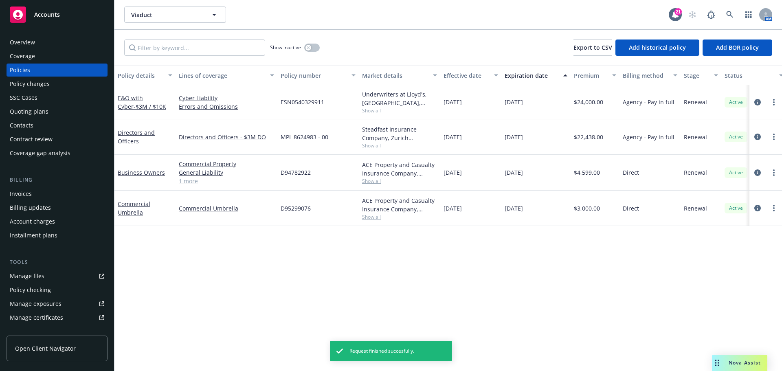
click at [32, 191] on div "Invoices" at bounding box center [57, 193] width 95 height 13
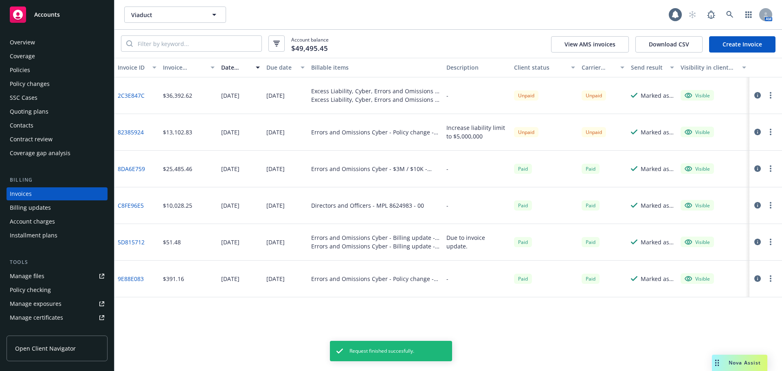
click at [722, 46] on link "Create Invoice" at bounding box center [742, 44] width 66 height 16
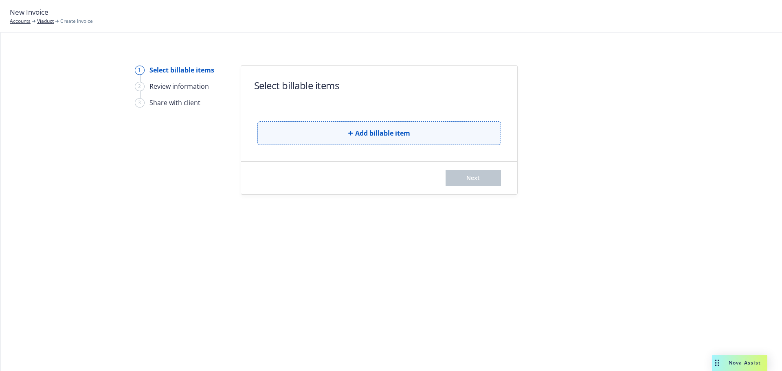
click at [362, 143] on button "Add billable item" at bounding box center [379, 133] width 244 height 24
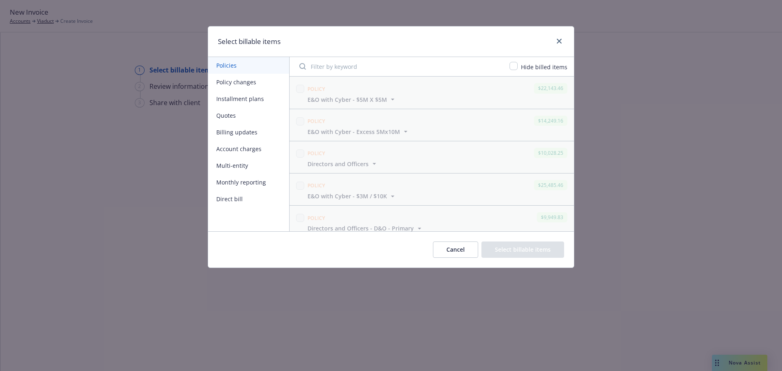
click at [255, 75] on button "Policy changes" at bounding box center [248, 82] width 81 height 17
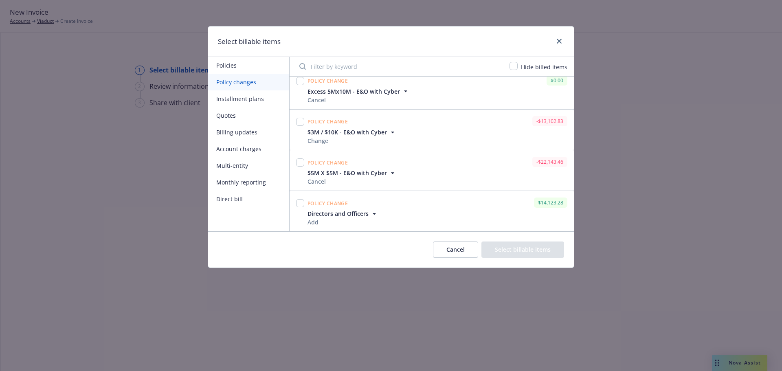
scroll to position [90, 0]
click at [295, 198] on div at bounding box center [300, 211] width 11 height 31
click at [297, 201] on input "checkbox" at bounding box center [300, 203] width 8 height 8
checkbox input "true"
click at [509, 253] on button "Select billable items" at bounding box center [523, 250] width 83 height 16
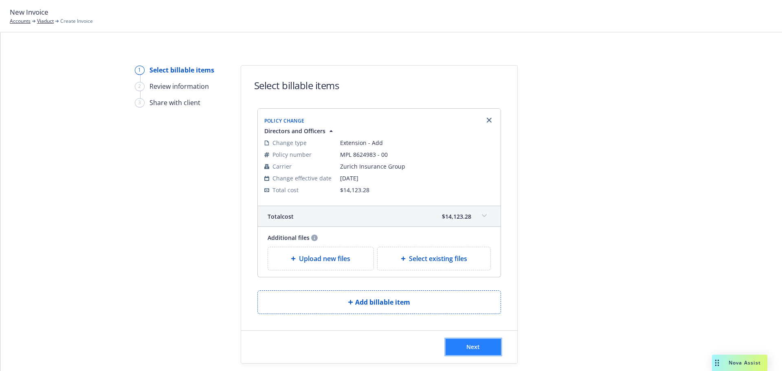
click at [475, 342] on button "Next" at bounding box center [473, 347] width 55 height 16
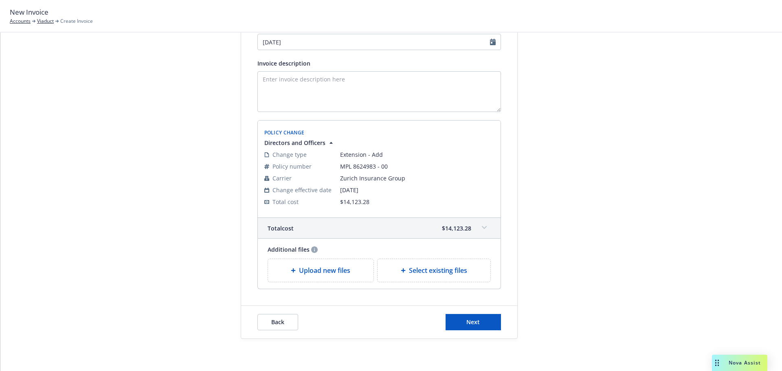
scroll to position [125, 0]
click at [480, 326] on button "Next" at bounding box center [473, 322] width 55 height 16
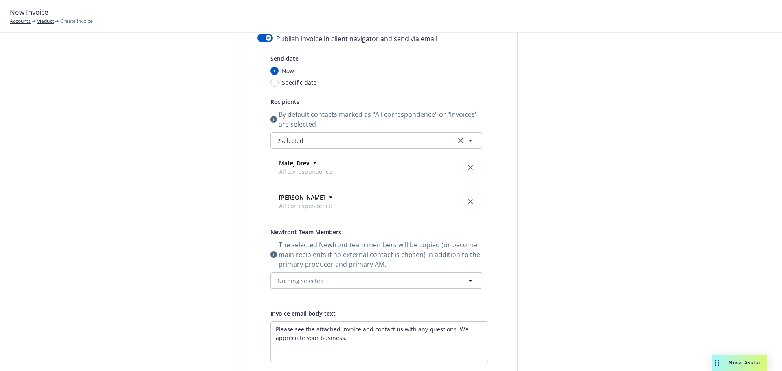
scroll to position [3, 0]
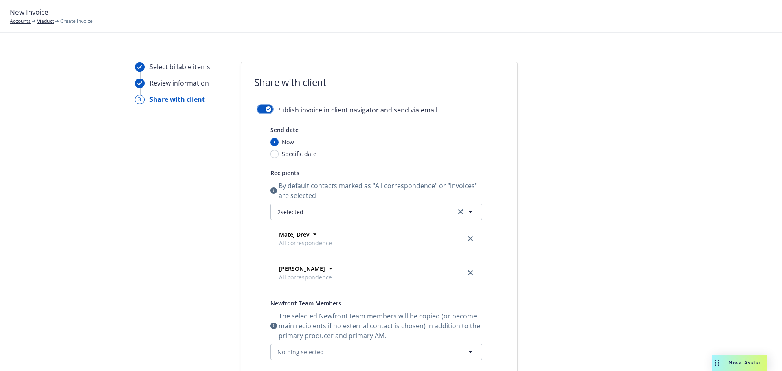
click at [262, 107] on button "button" at bounding box center [264, 109] width 15 height 8
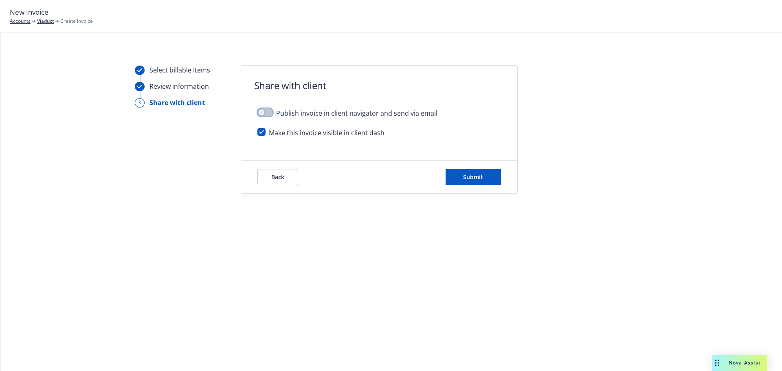
scroll to position [0, 0]
click at [482, 177] on span "Submit" at bounding box center [473, 177] width 20 height 8
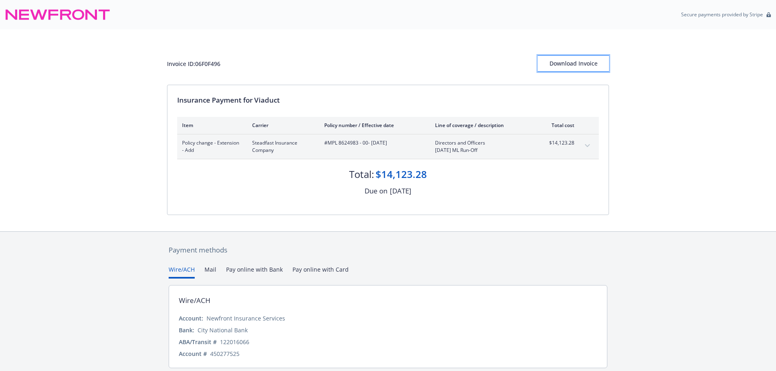
click at [558, 57] on div "Download Invoice" at bounding box center [573, 63] width 71 height 15
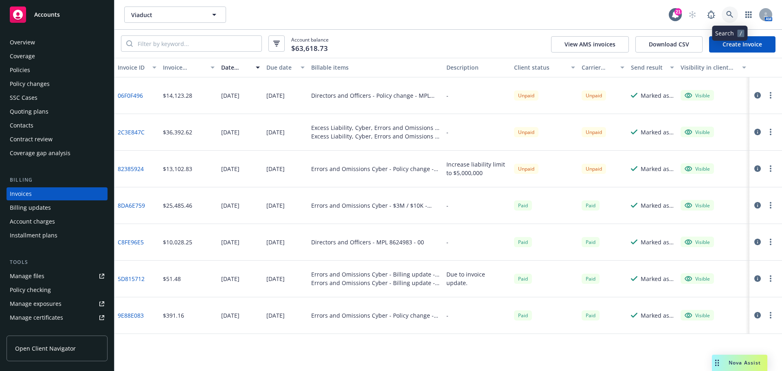
click at [730, 18] on icon at bounding box center [729, 14] width 7 height 7
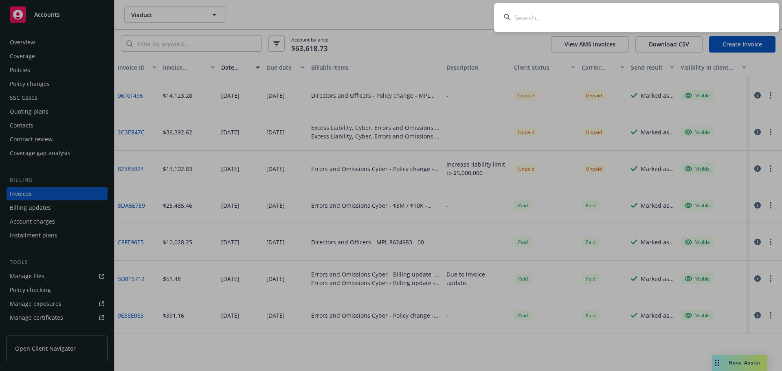
type input "n"
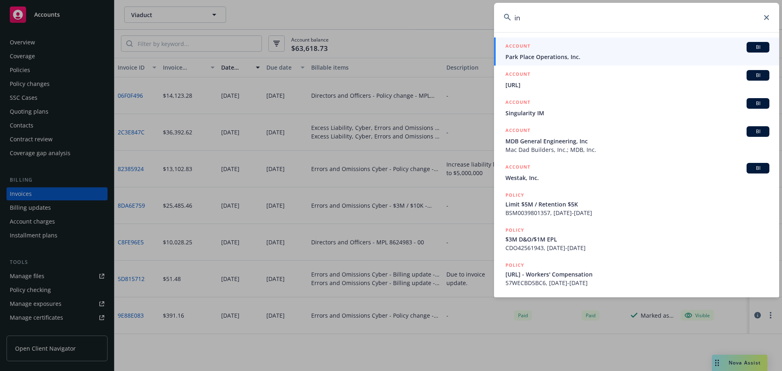
type input "i"
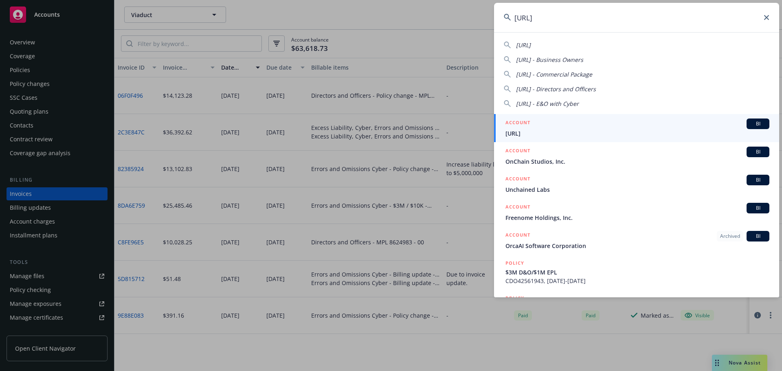
type input "[URL]"
click at [609, 136] on span "[URL]" at bounding box center [638, 133] width 264 height 9
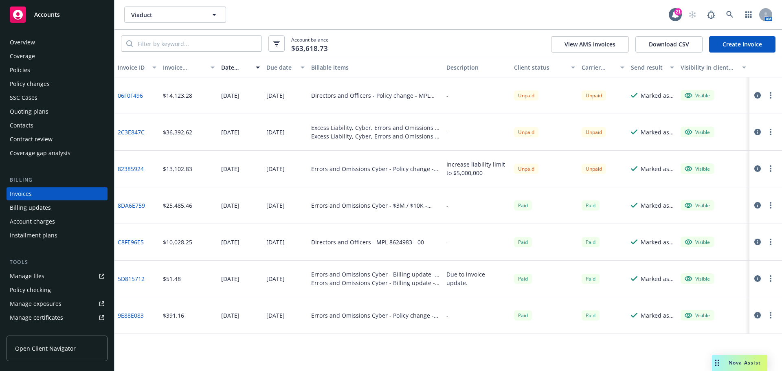
click at [25, 78] on div "Policy changes" at bounding box center [30, 83] width 40 height 13
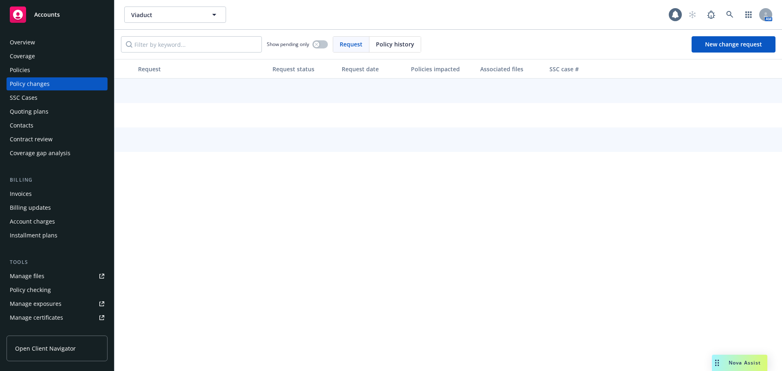
click at [27, 73] on div "Policies" at bounding box center [20, 70] width 20 height 13
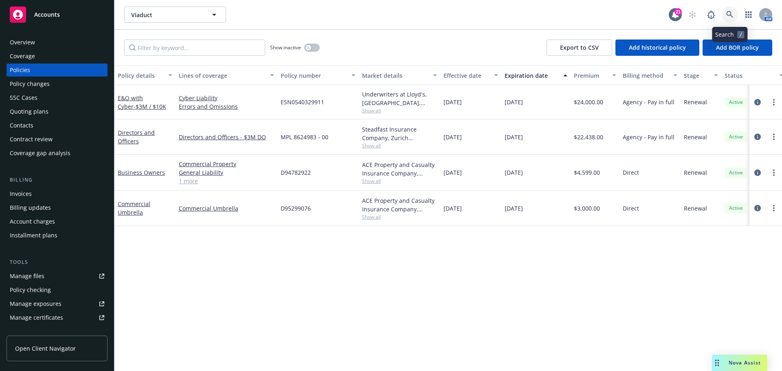
click at [729, 18] on icon at bounding box center [729, 14] width 7 height 7
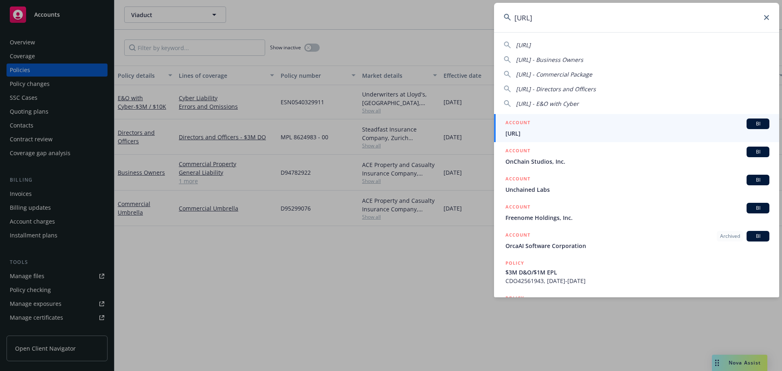
type input "[URL]"
click at [598, 119] on div "ACCOUNT BI" at bounding box center [638, 124] width 264 height 11
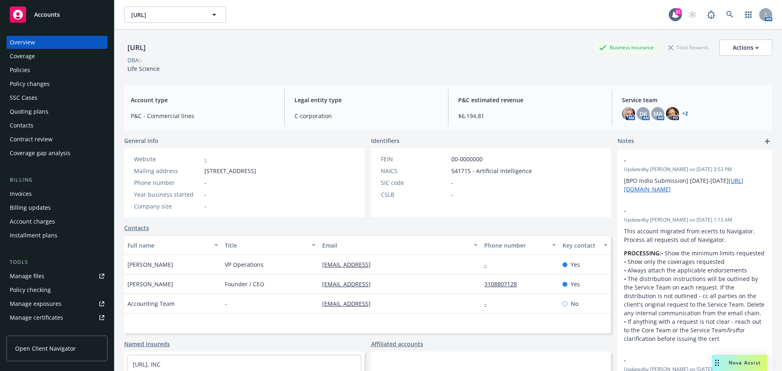
click at [22, 79] on div "Policy changes" at bounding box center [30, 83] width 40 height 13
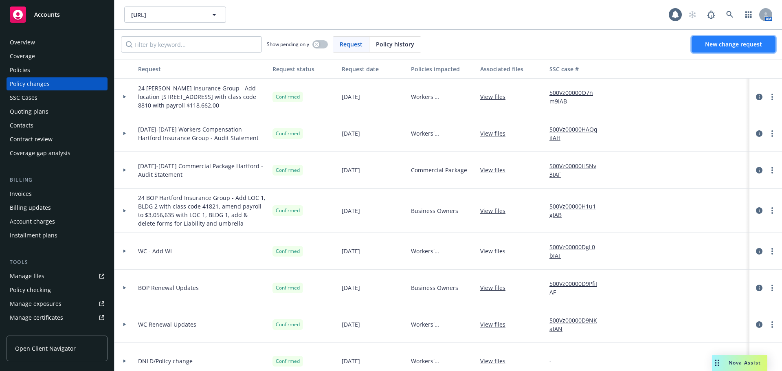
click at [725, 50] on link "New change request" at bounding box center [734, 44] width 84 height 16
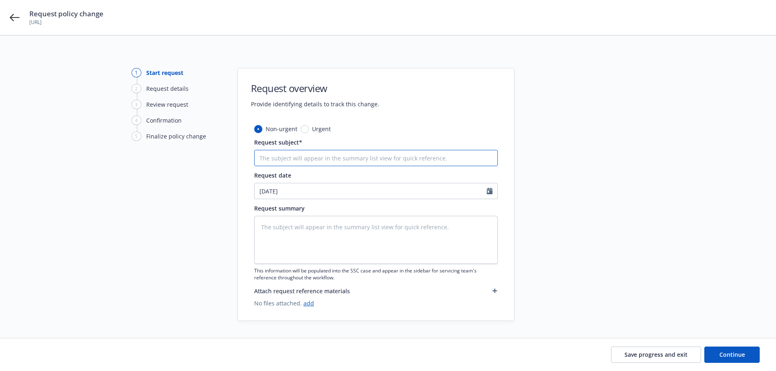
click at [319, 162] on input "Request subject*" at bounding box center [376, 158] width 244 height 16
type textarea "x"
type input "1"
type textarea "x"
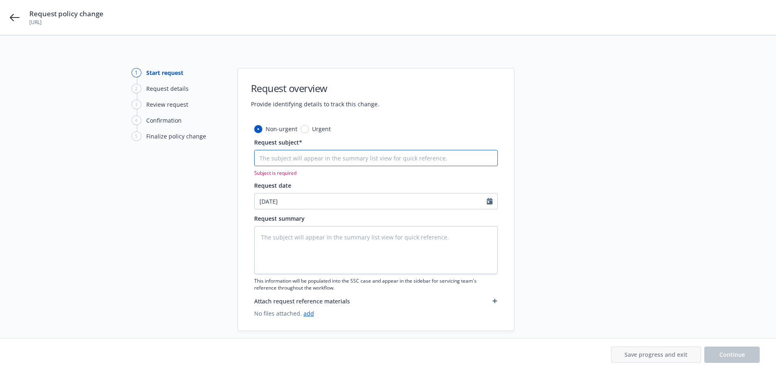
type textarea "x"
type input "9"
type textarea "x"
type input "9/"
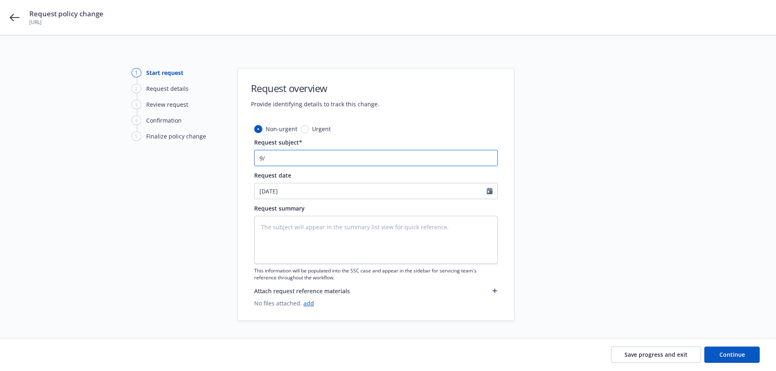
type textarea "x"
type input "9/2"
type textarea "x"
type input "9/25"
type textarea "x"
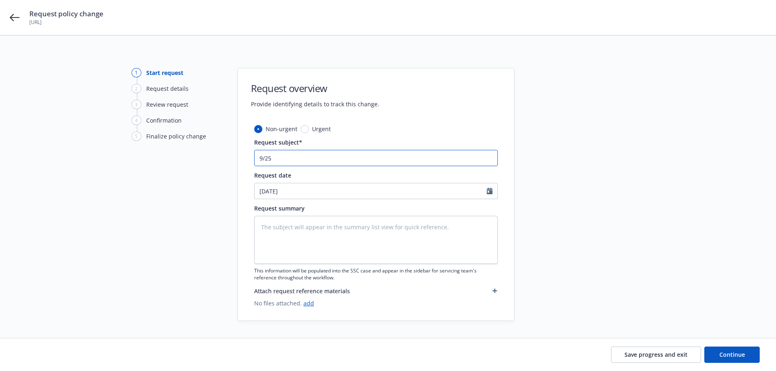
type input "9/25/"
type textarea "x"
type input "9/25/2"
type textarea "x"
type input "[DATE]"
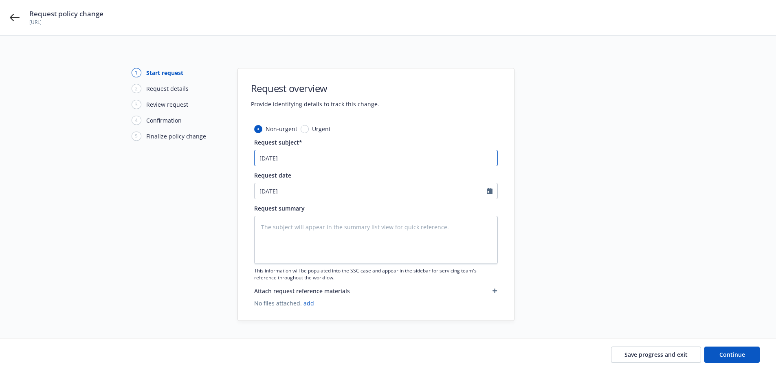
type textarea "x"
type input "[DATE]"
type textarea "x"
type input "[DATE] A"
type textarea "x"
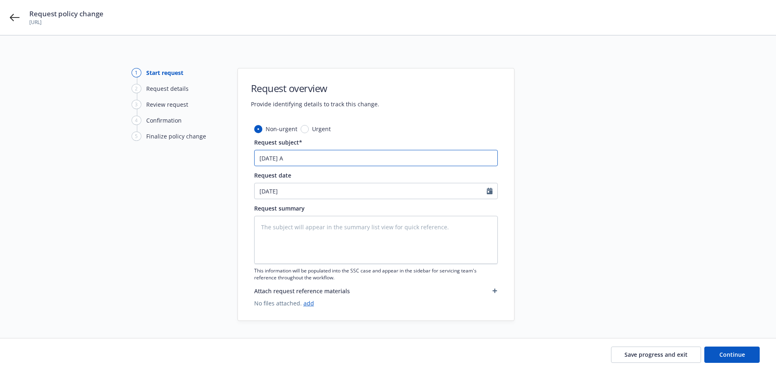
type input "[DATE]"
type textarea "x"
type input "[DATE] E"
type textarea "x"
type input "[DATE] E&"
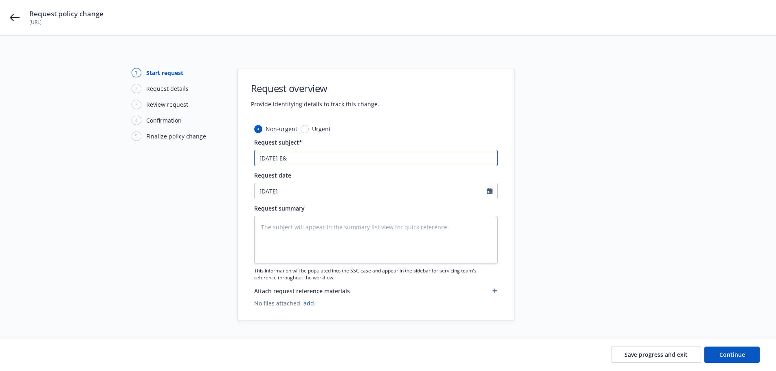
type textarea "x"
type input "[DATE] E&O"
type textarea "x"
type input "[DATE] E&O"
type textarea "x"
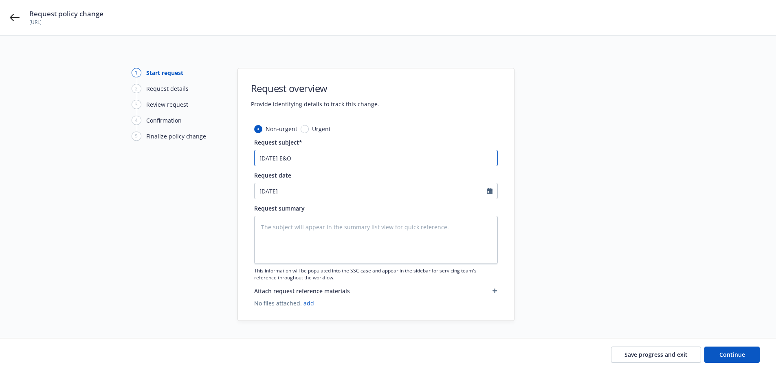
type input "[DATE] E&O E"
type textarea "x"
type input "[DATE] E&O EN"
type textarea "x"
type input "[DATE] E&O END"
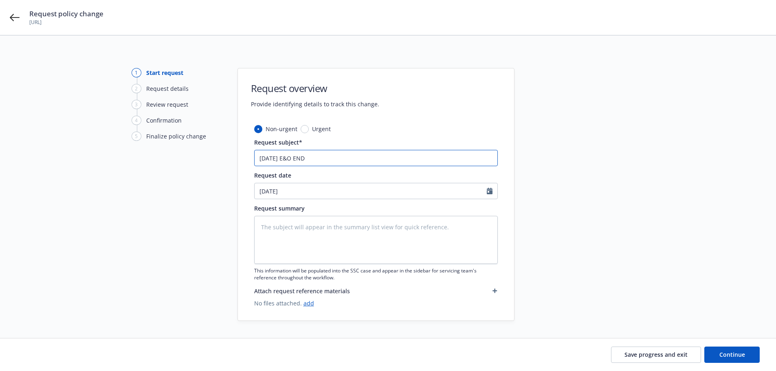
type textarea "x"
type input "[DATE] E&O ENDT"
type textarea "x"
type input "[DATE] E&O ENDT;"
type textarea "x"
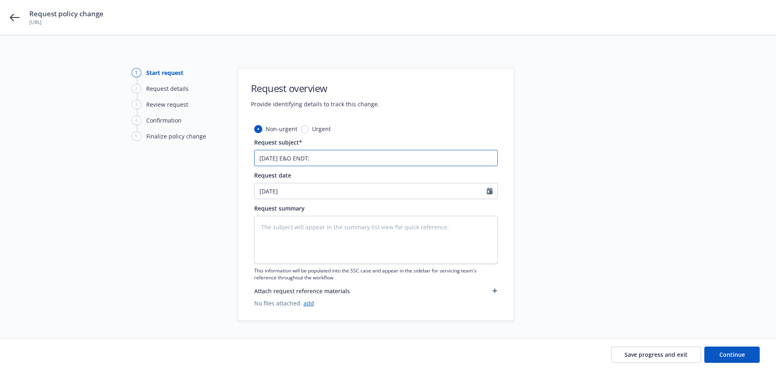
type input "9/25/25 E&O ENDT;"
type textarea "x"
type input "9/25/25 E&O ENDT; A"
type textarea "x"
type input "9/25/25 E&O ENDT;"
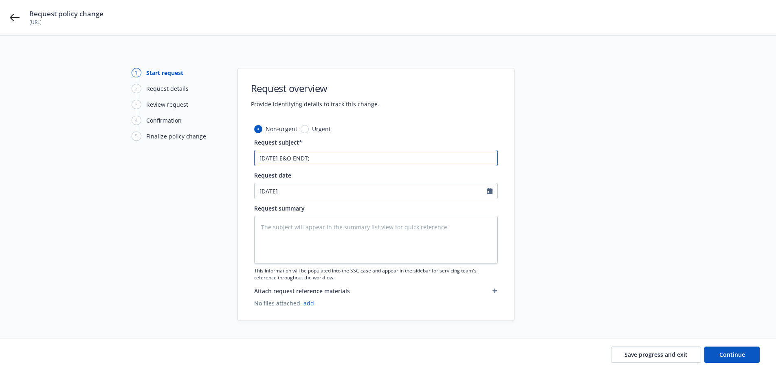
type textarea "x"
type input "9/25/25 E&O ENDT;"
type textarea "x"
type input "9/25/25 E&O ENDT"
type textarea "x"
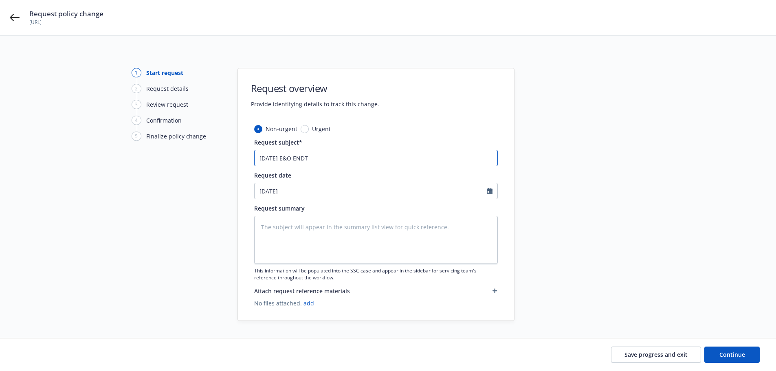
type input "9/25/25 E&O ENDT:"
type textarea "x"
type input "9/25/25 E&O ENDT:"
type textarea "x"
type input "9/25/25 E&O ENDT: A"
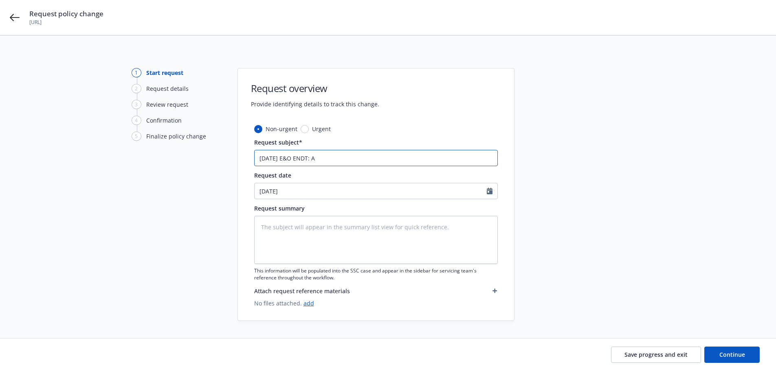
type textarea "x"
type input "9/25/25 E&O ENDT: Ad"
type textarea "x"
type input "9/25/25 E&O ENDT: Add"
type textarea "x"
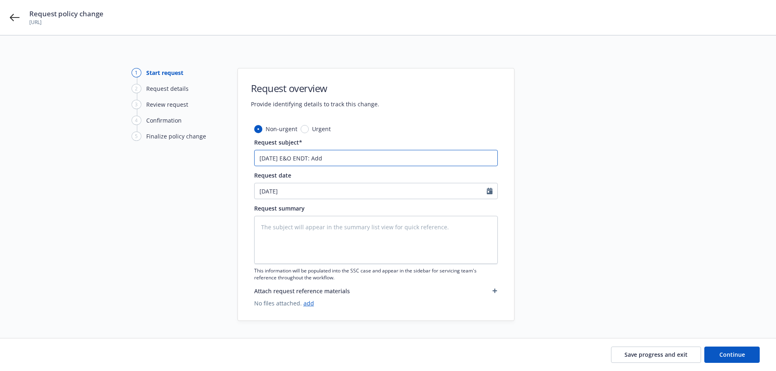
type input "9/25/25 E&O ENDT: Add"
type textarea "x"
type input "9/25/25 E&O ENDT: Add C"
type textarea "x"
type input "9/25/25 E&O ENDT: Add Cy"
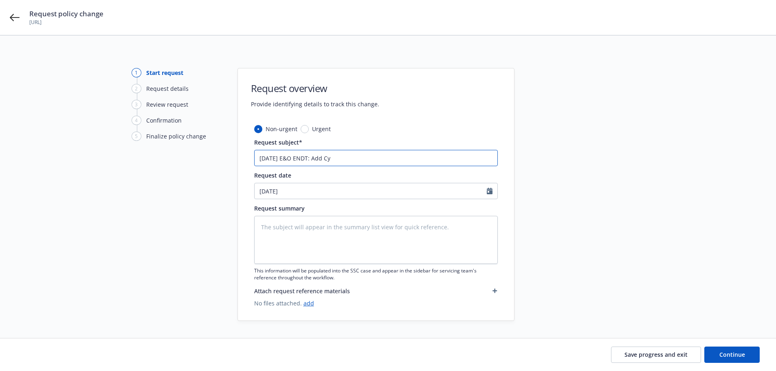
type textarea "x"
type input "9/25/25 E&O ENDT: Add Cyb"
type textarea "x"
type input "9/25/25 E&O ENDT: Add Cybe"
type textarea "x"
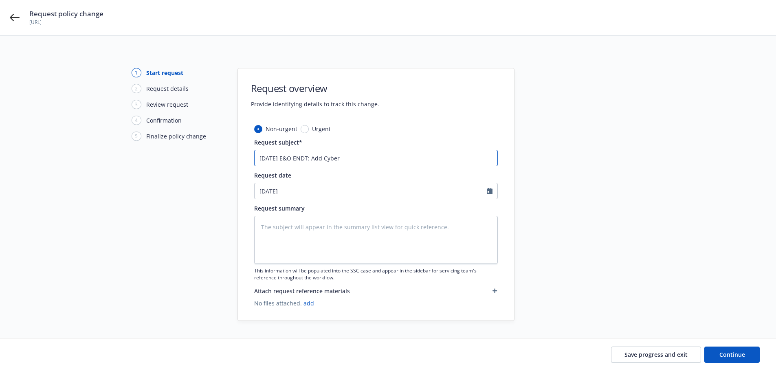
type input "9/25/25 E&O ENDT: Add Cyber"
click at [309, 201] on div "Non-urgent Urgent Request subject* 9/25/25 E&O ENDT: Add Cyber Request date 09/…" at bounding box center [376, 216] width 244 height 183
click at [725, 357] on span "Continue" at bounding box center [732, 355] width 26 height 8
type textarea "x"
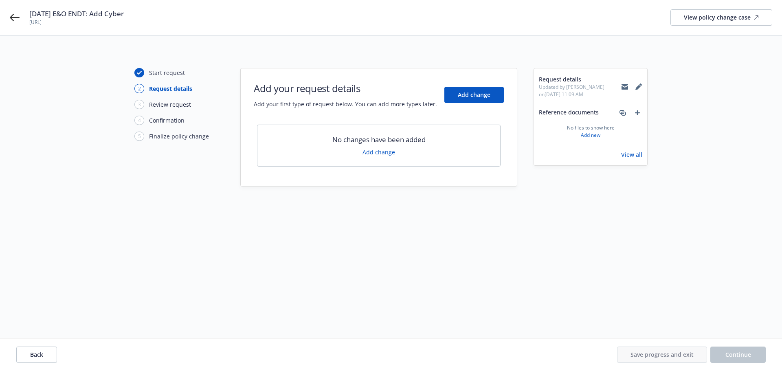
click at [387, 151] on link "Add change" at bounding box center [379, 152] width 33 height 9
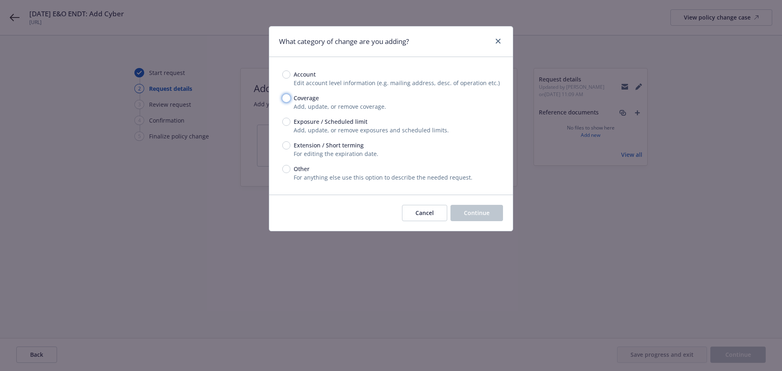
click at [285, 97] on input "Coverage" at bounding box center [286, 98] width 8 height 8
radio input "true"
click at [476, 222] on div "Cancel Continue" at bounding box center [391, 213] width 244 height 36
click at [471, 216] on span "Continue" at bounding box center [477, 213] width 26 height 8
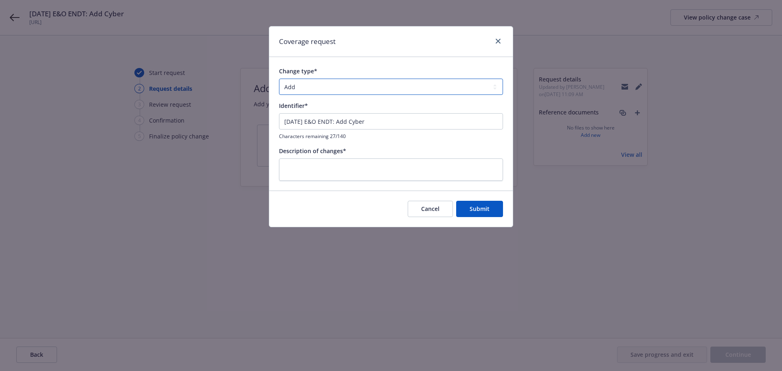
click at [317, 82] on select "Add Audit Change Remove" at bounding box center [391, 87] width 224 height 16
click at [332, 62] on div "Change type* Add Audit Change Remove Identifier* 9/25/25 E&O ENDT: Add Cyber Ch…" at bounding box center [391, 123] width 244 height 133
click at [333, 164] on textarea at bounding box center [391, 169] width 224 height 22
type textarea "x"
type textarea "A"
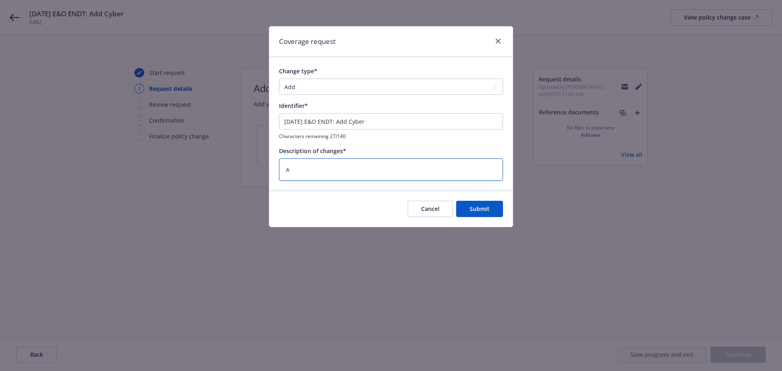
type textarea "x"
type textarea "Ad"
type textarea "x"
type textarea "Add"
type textarea "x"
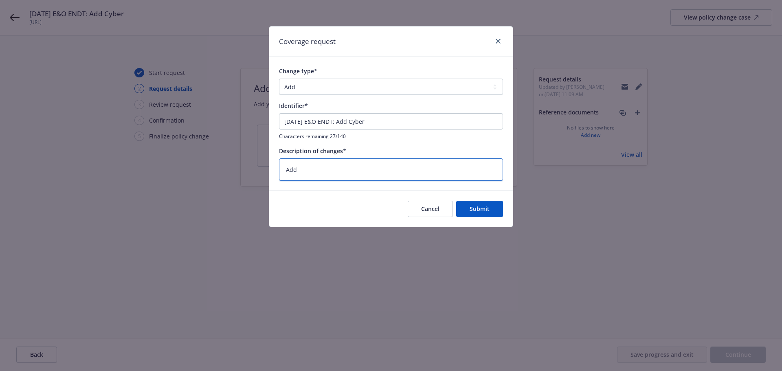
type textarea "Add"
type textarea "x"
type textarea "Add C"
type textarea "x"
type textarea "Add Cy"
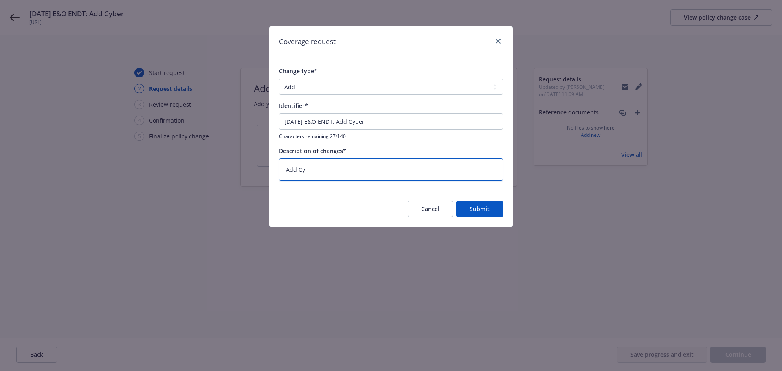
type textarea "x"
type textarea "Add Cyb"
type textarea "x"
type textarea "Add Cybr"
type textarea "x"
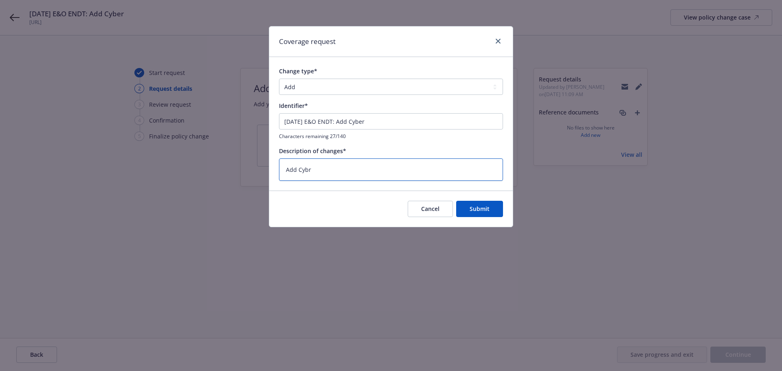
type textarea "Add Cybre"
type textarea "x"
type textarea "Add Cybr"
type textarea "x"
type textarea "Add Cyb"
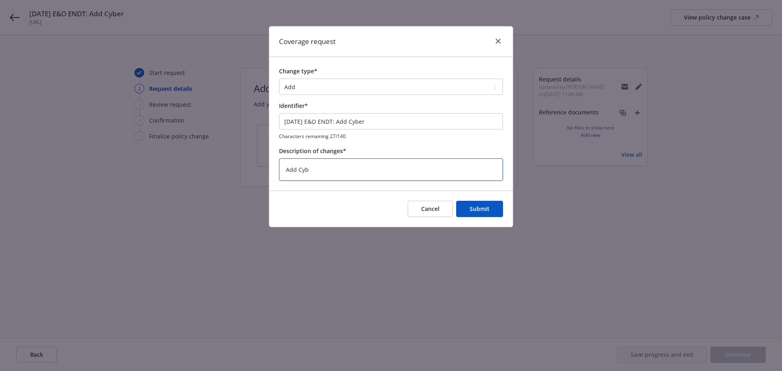
type textarea "x"
type textarea "Add Cybe"
type textarea "x"
type textarea "Add Cyber"
click at [491, 213] on button "Submit" at bounding box center [479, 209] width 47 height 16
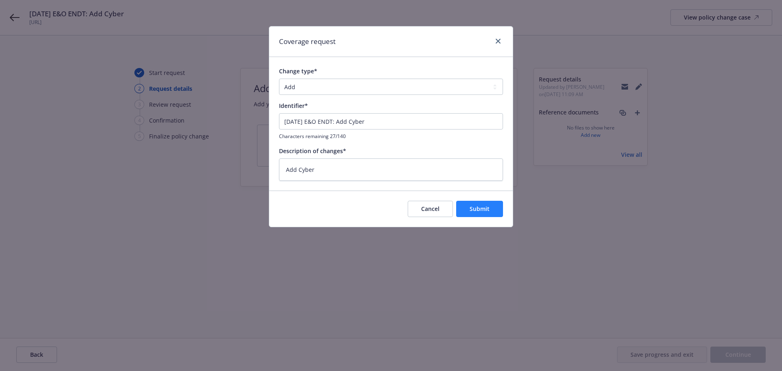
type textarea "x"
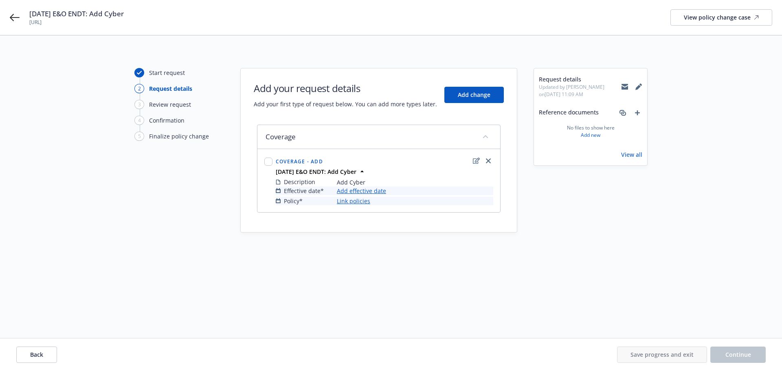
click at [361, 189] on link "Add effective date" at bounding box center [361, 191] width 49 height 9
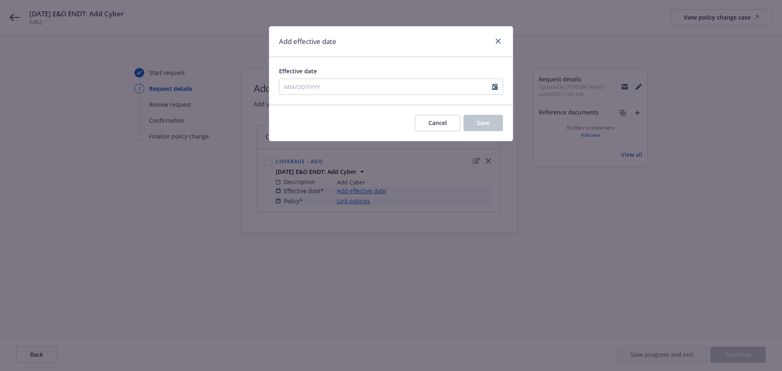
click at [345, 77] on div "Effective date" at bounding box center [391, 81] width 224 height 28
click at [337, 89] on input "Effective date" at bounding box center [385, 86] width 213 height 15
select select "9"
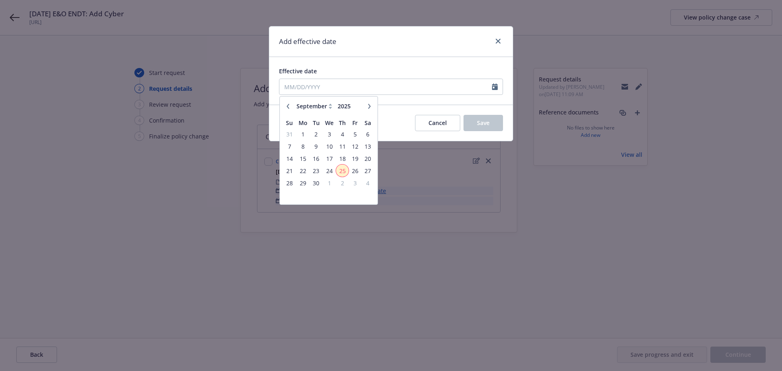
click at [341, 171] on span "25" at bounding box center [342, 171] width 11 height 10
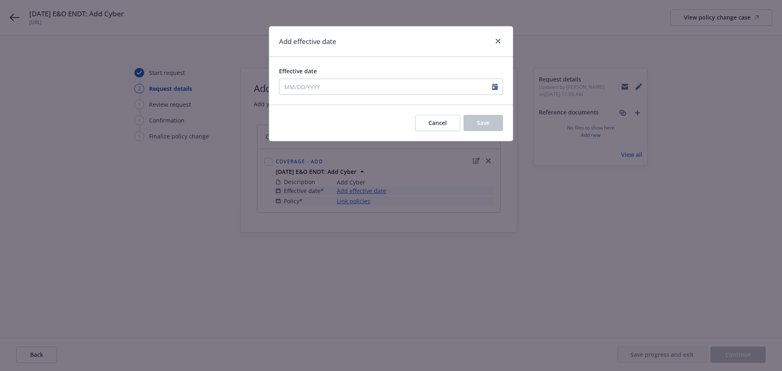
type input "09/25/2025"
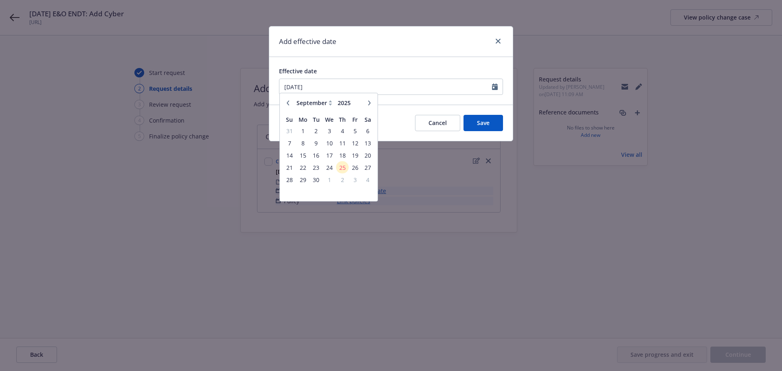
click at [510, 107] on div "Cancel Save" at bounding box center [391, 123] width 244 height 36
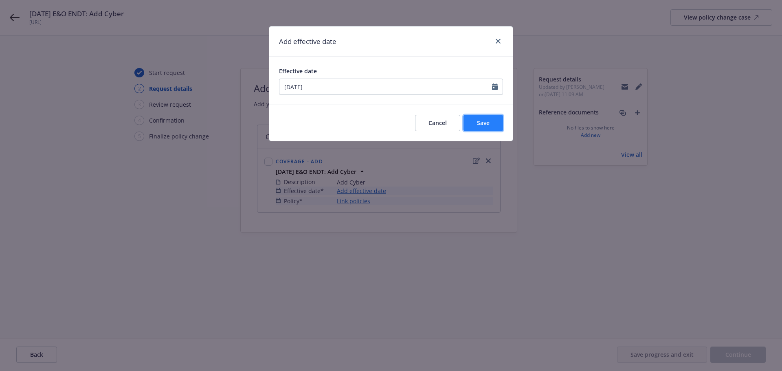
click at [497, 119] on button "Save" at bounding box center [484, 123] width 40 height 16
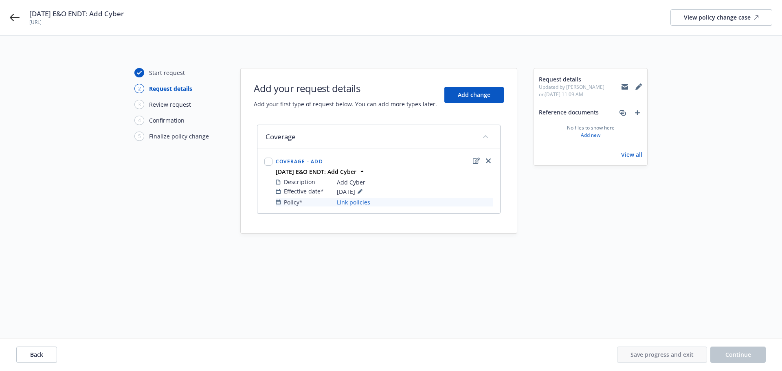
click at [360, 202] on link "Link policies" at bounding box center [353, 202] width 33 height 9
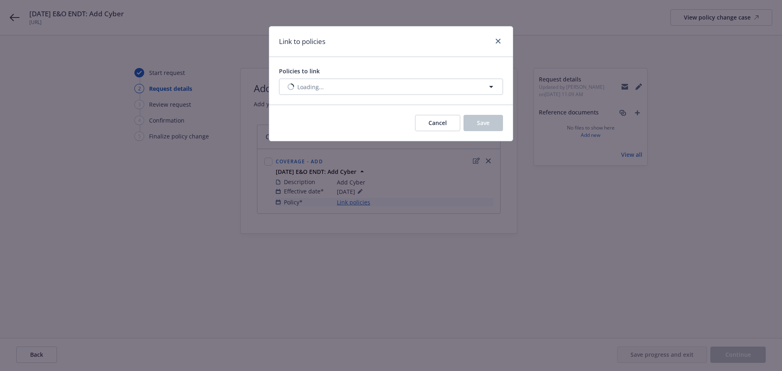
click at [339, 70] on div "Policies to link" at bounding box center [391, 71] width 224 height 9
click at [331, 92] on button "Nothing selected" at bounding box center [391, 87] width 224 height 16
select select "ACTIVE"
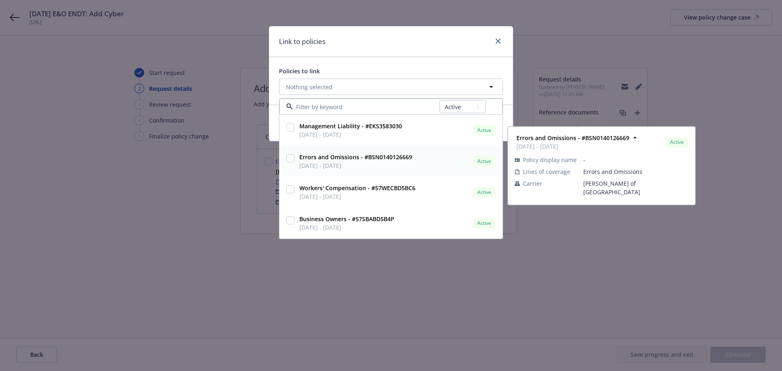
click at [289, 160] on input "checkbox" at bounding box center [290, 158] width 8 height 8
checkbox input "true"
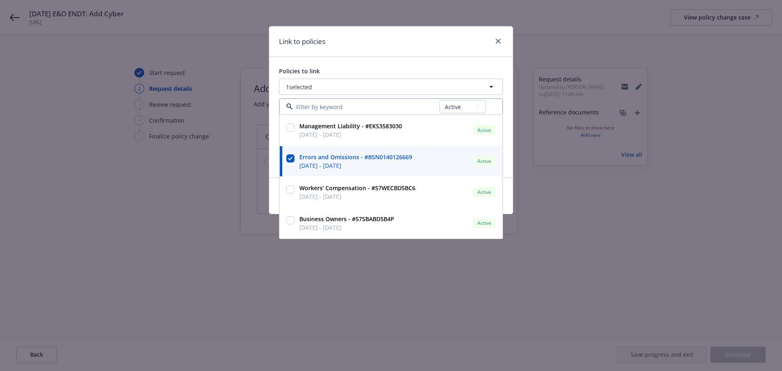
click at [381, 72] on div "Policies to link" at bounding box center [391, 71] width 224 height 9
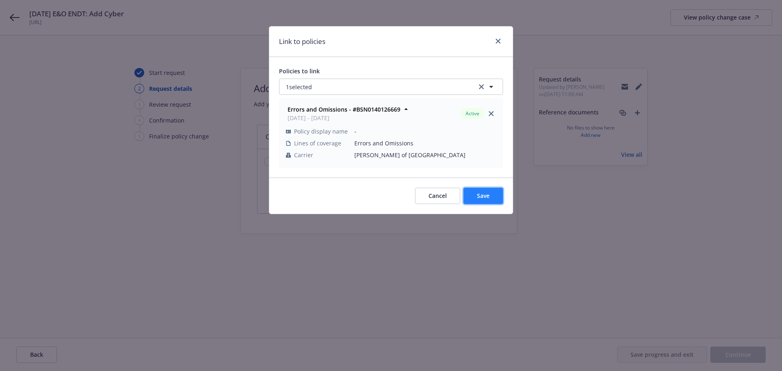
click at [473, 195] on button "Save" at bounding box center [484, 196] width 40 height 16
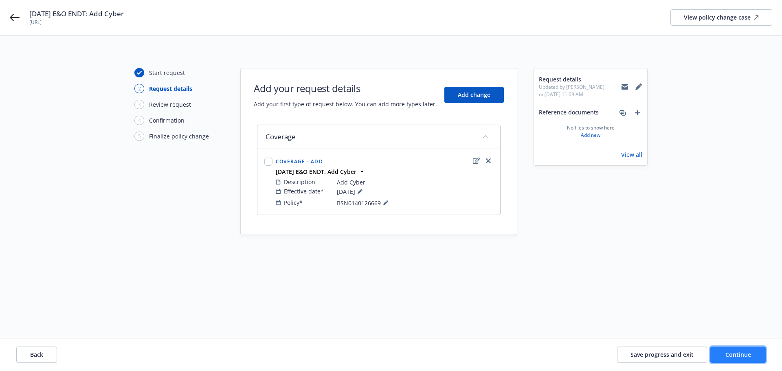
click at [733, 351] on span "Continue" at bounding box center [739, 355] width 26 height 8
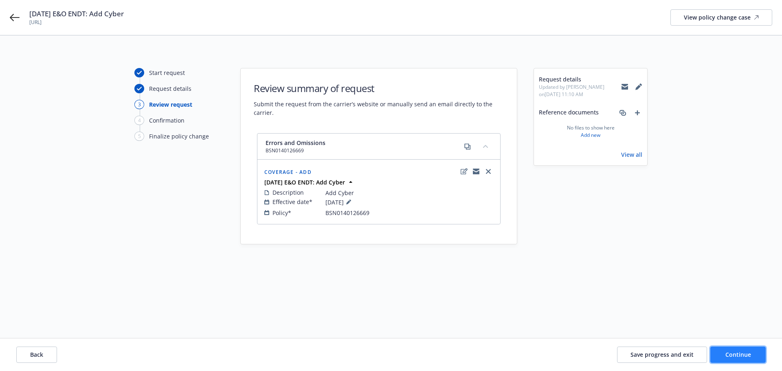
click at [725, 354] on button "Continue" at bounding box center [738, 355] width 55 height 16
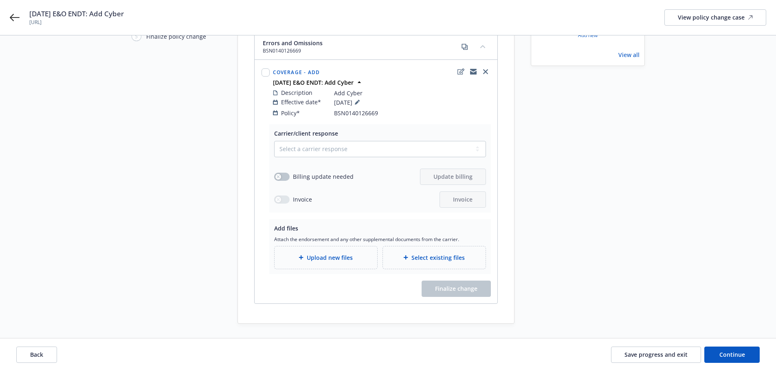
scroll to position [110, 0]
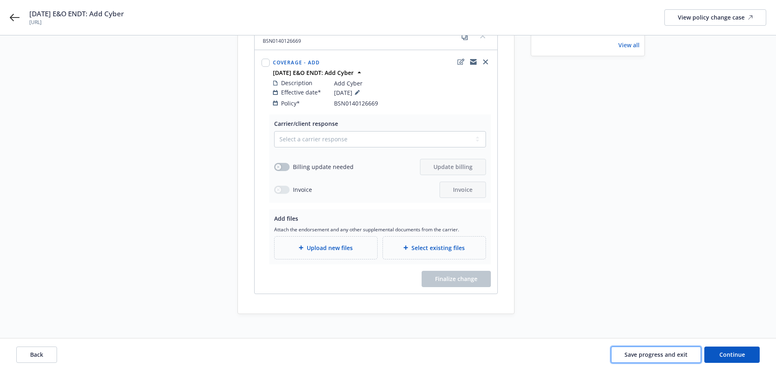
click at [631, 353] on span "Save progress and exit" at bounding box center [656, 355] width 63 height 8
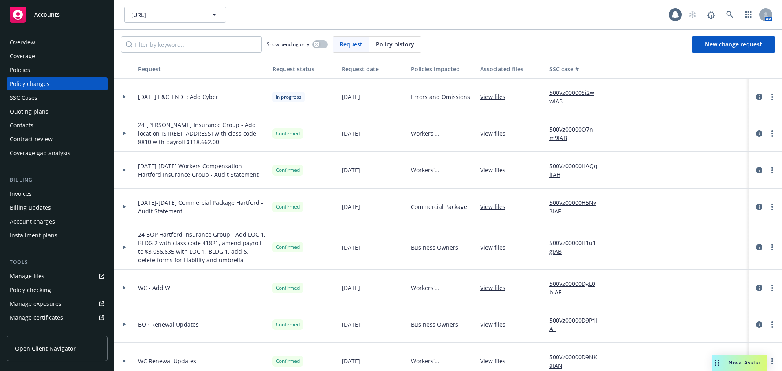
click at [68, 68] on div "Policies" at bounding box center [57, 70] width 95 height 13
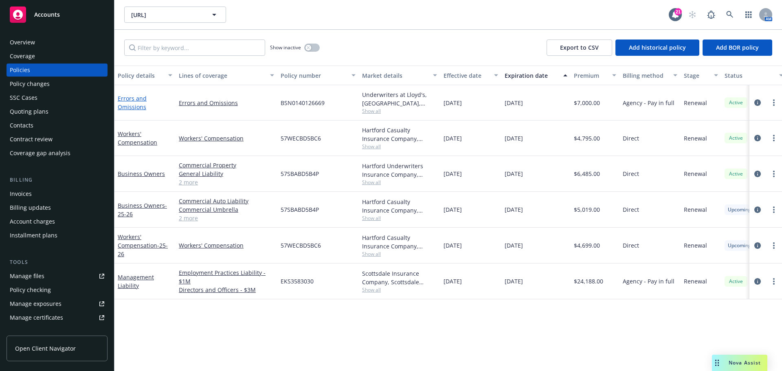
click at [143, 106] on link "Errors and Omissions" at bounding box center [132, 103] width 29 height 16
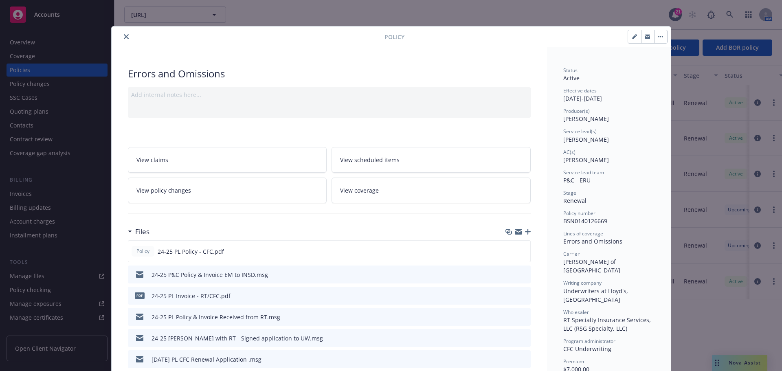
scroll to position [24, 0]
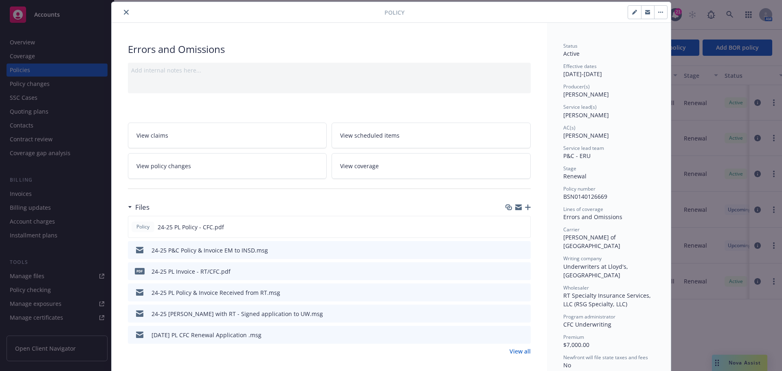
click at [126, 18] on div "Policy" at bounding box center [391, 12] width 559 height 21
click at [124, 13] on icon "close" at bounding box center [126, 12] width 5 height 5
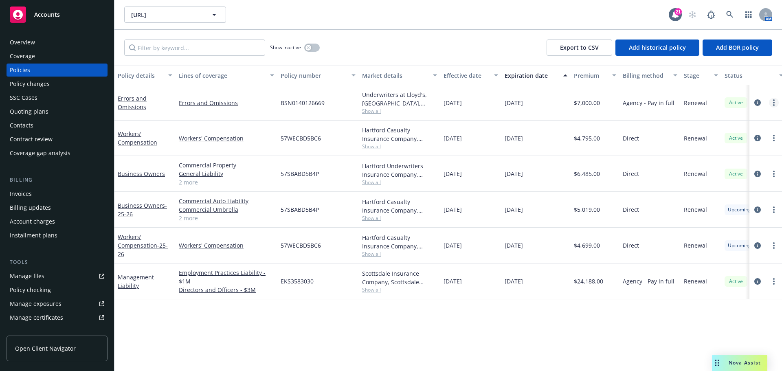
click at [773, 103] on link "more" at bounding box center [774, 103] width 10 height 10
click at [723, 117] on link "Manage lines of coverage" at bounding box center [731, 119] width 96 height 16
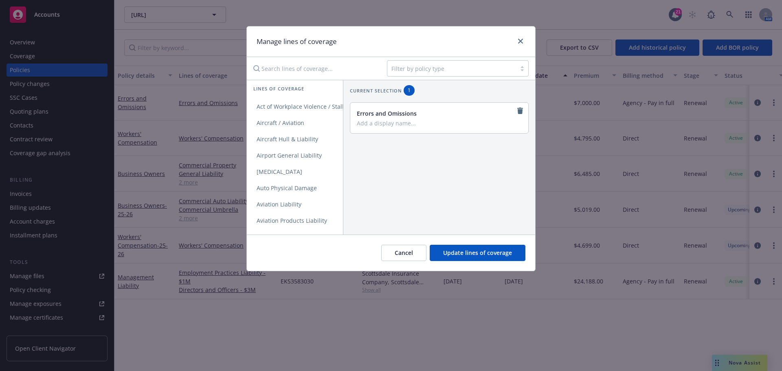
click at [425, 60] on div "Filter by policy type" at bounding box center [391, 68] width 288 height 23
click at [424, 65] on div at bounding box center [452, 69] width 121 height 10
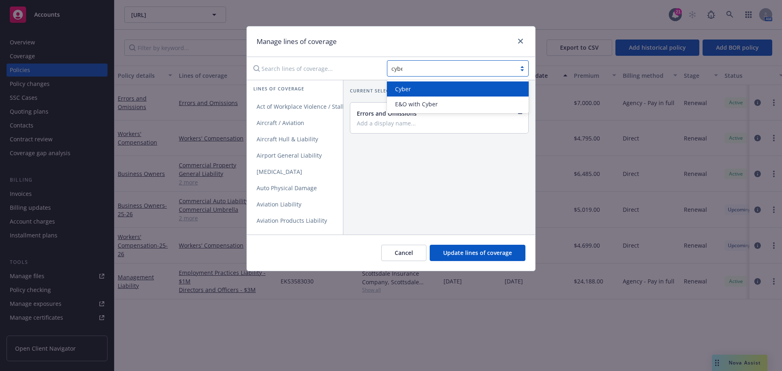
type input "cyber"
click at [411, 82] on div "Cyber" at bounding box center [458, 88] width 142 height 15
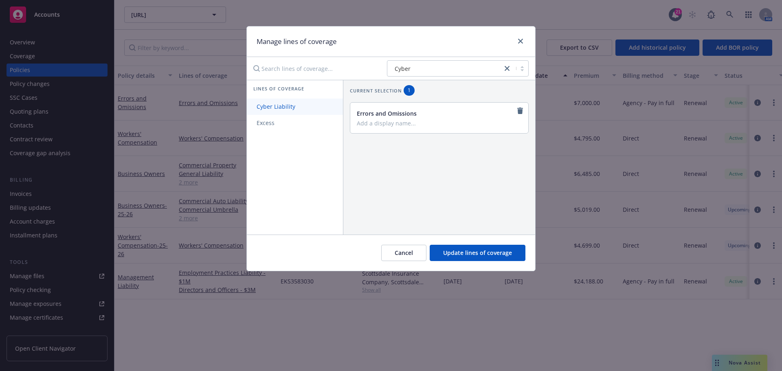
click at [266, 105] on span "Cyber Liability" at bounding box center [276, 107] width 58 height 8
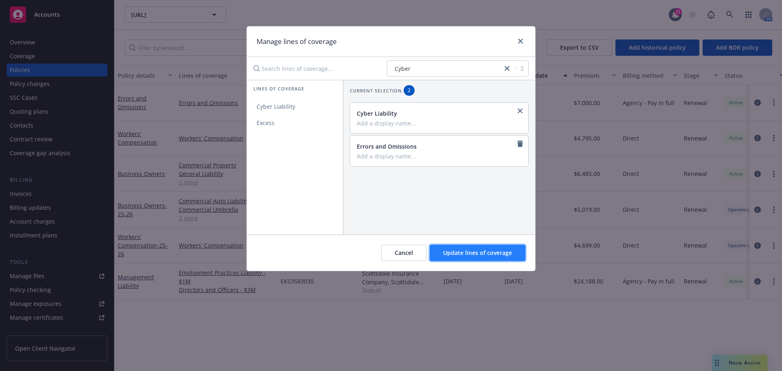
click at [481, 252] on span "Update lines of coverage" at bounding box center [477, 253] width 69 height 8
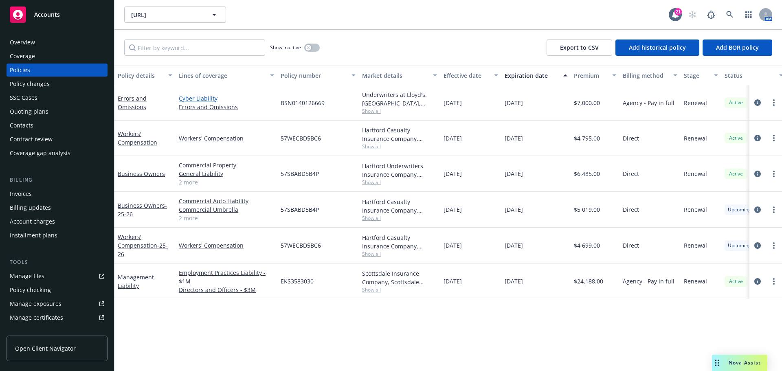
click at [198, 96] on link "Cyber Liability" at bounding box center [226, 98] width 95 height 9
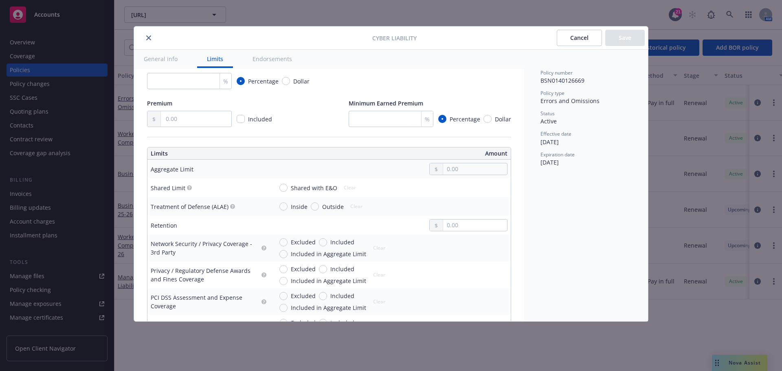
scroll to position [163, 0]
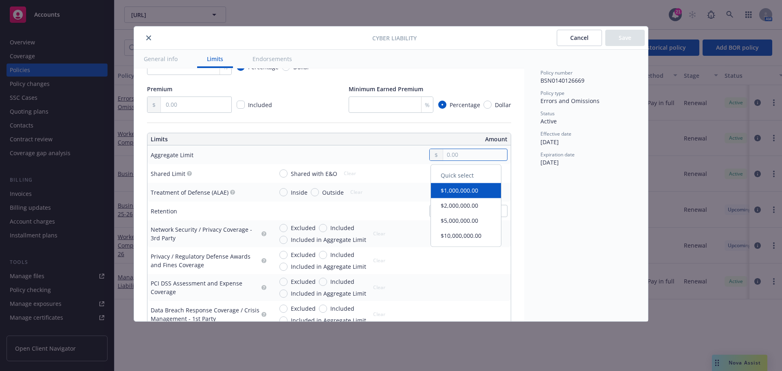
click at [454, 160] on input "text" at bounding box center [475, 154] width 64 height 11
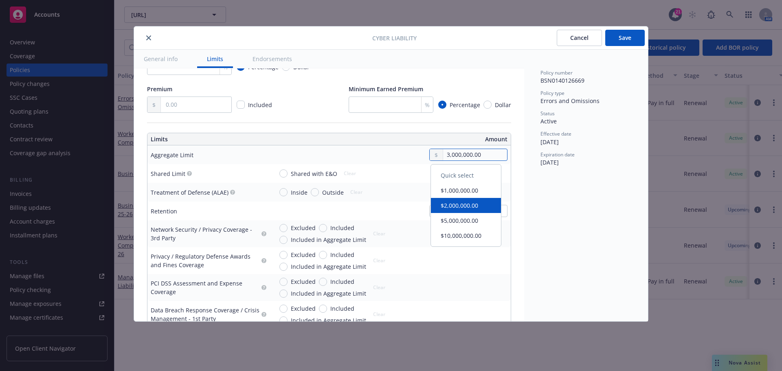
type input "3,000,000.00"
click at [400, 178] on div "Shared with E&O Clear" at bounding box center [390, 173] width 235 height 12
click at [291, 172] on span "Shared with E&O" at bounding box center [314, 173] width 46 height 9
click at [288, 172] on input "Shared with E&O" at bounding box center [283, 173] width 8 height 8
radio input "true"
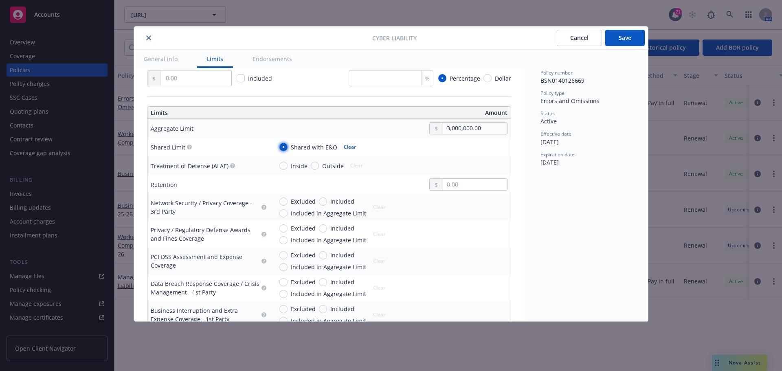
scroll to position [204, 0]
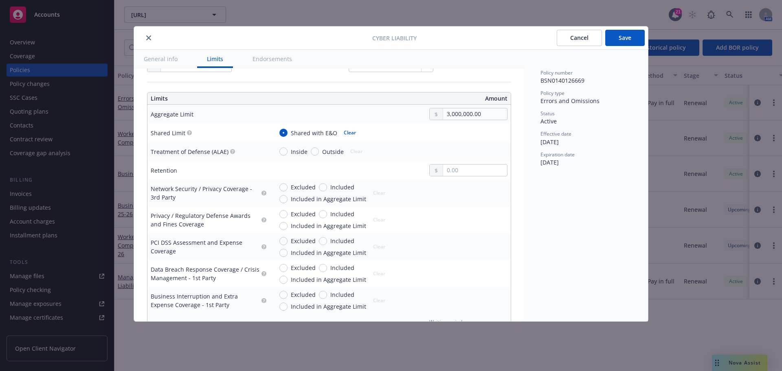
click at [471, 177] on td at bounding box center [390, 170] width 241 height 19
click at [476, 173] on input "text" at bounding box center [475, 170] width 64 height 11
